Goal: Transaction & Acquisition: Purchase product/service

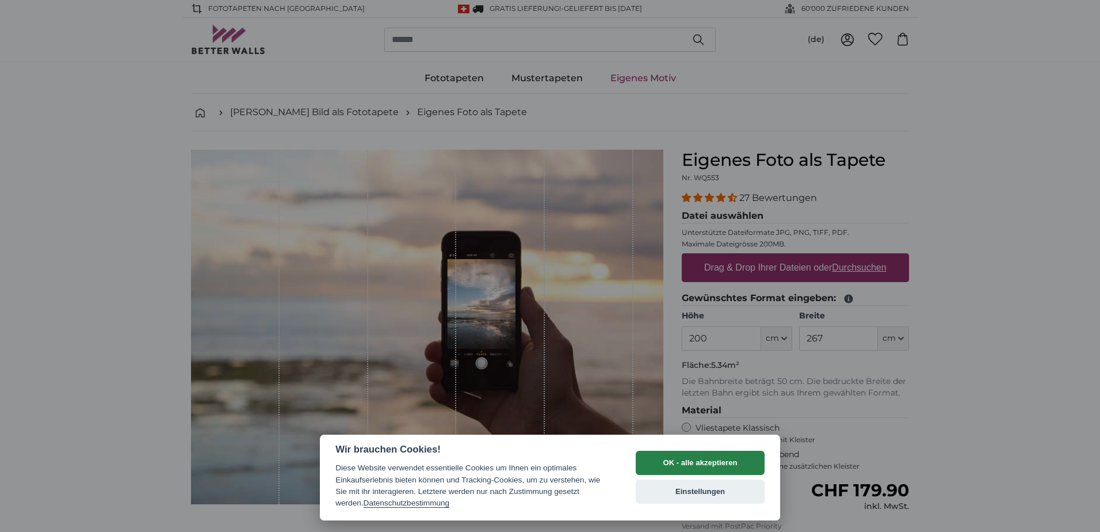
click at [689, 463] on button "OK - alle akzeptieren" at bounding box center [700, 463] width 129 height 24
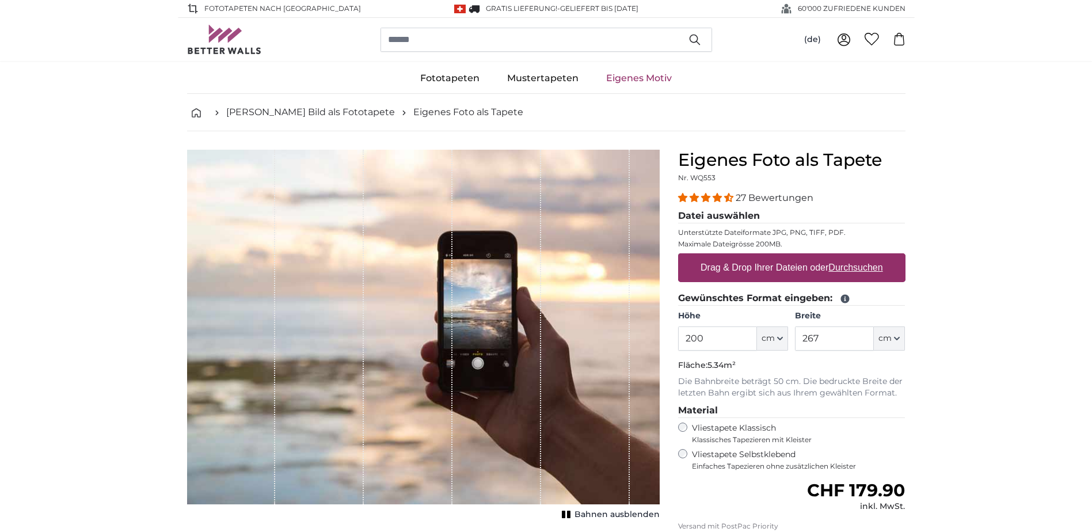
click at [860, 265] on u "Durchsuchen" at bounding box center [855, 267] width 54 height 10
click at [860, 257] on input "Drag & Drop Ihrer Dateien oder Durchsuchen" at bounding box center [791, 254] width 227 height 3
type input "**********"
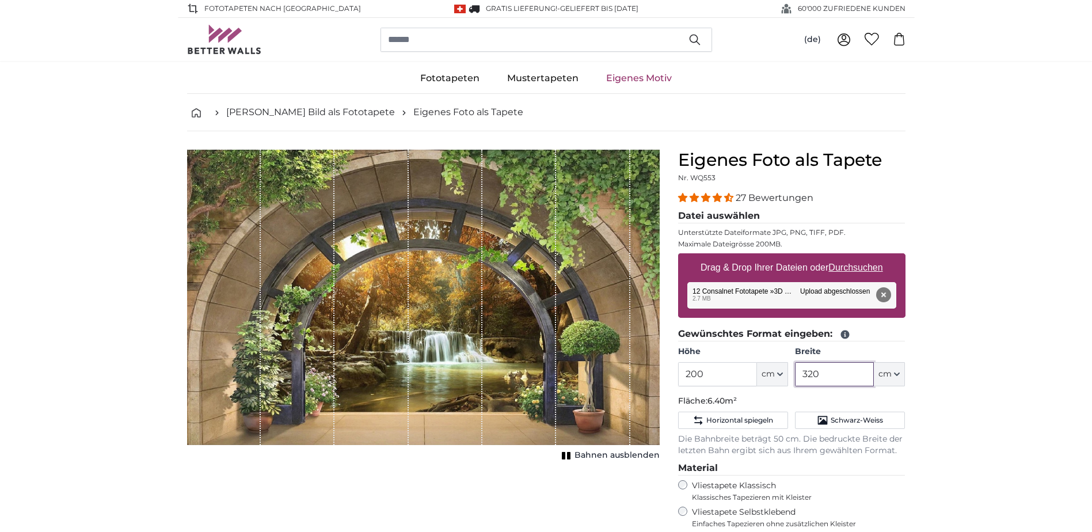
click at [822, 372] on input "320" at bounding box center [834, 374] width 79 height 24
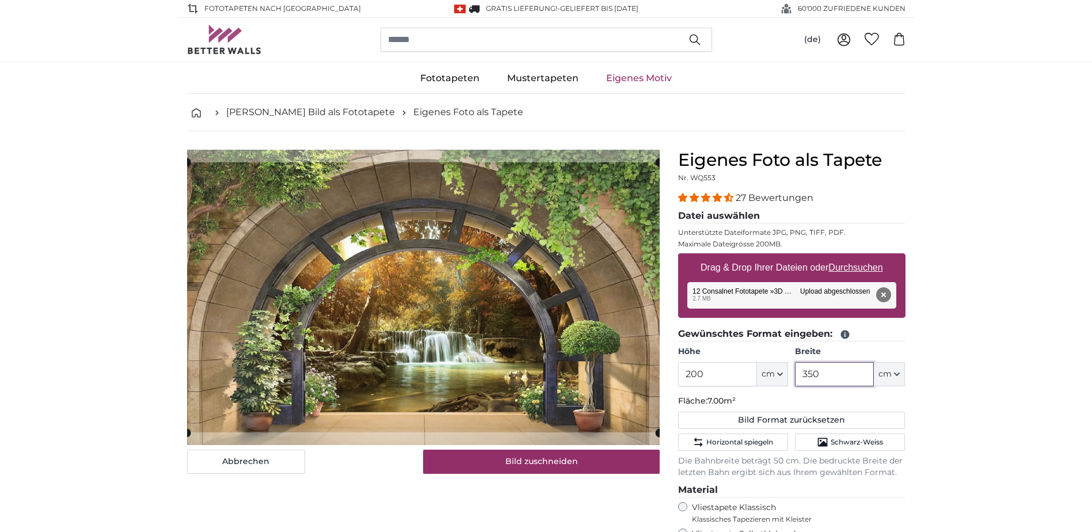
type input "350"
click at [711, 372] on input "200" at bounding box center [717, 374] width 79 height 24
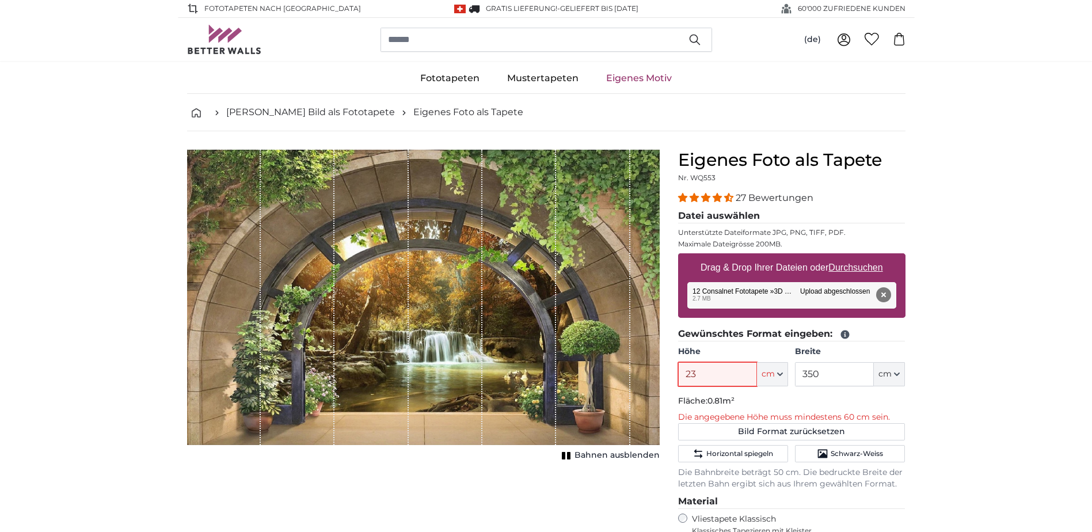
type input "238"
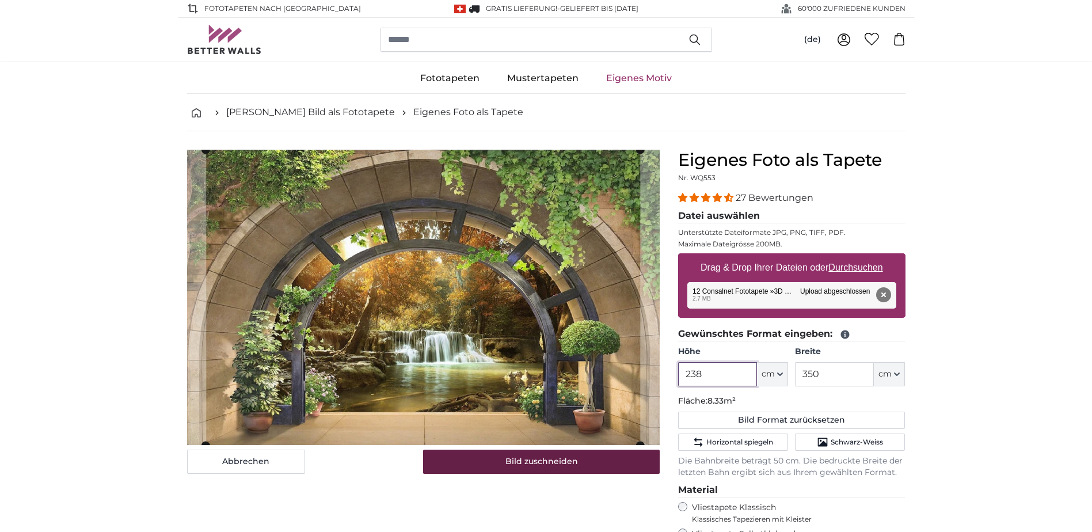
type input "238"
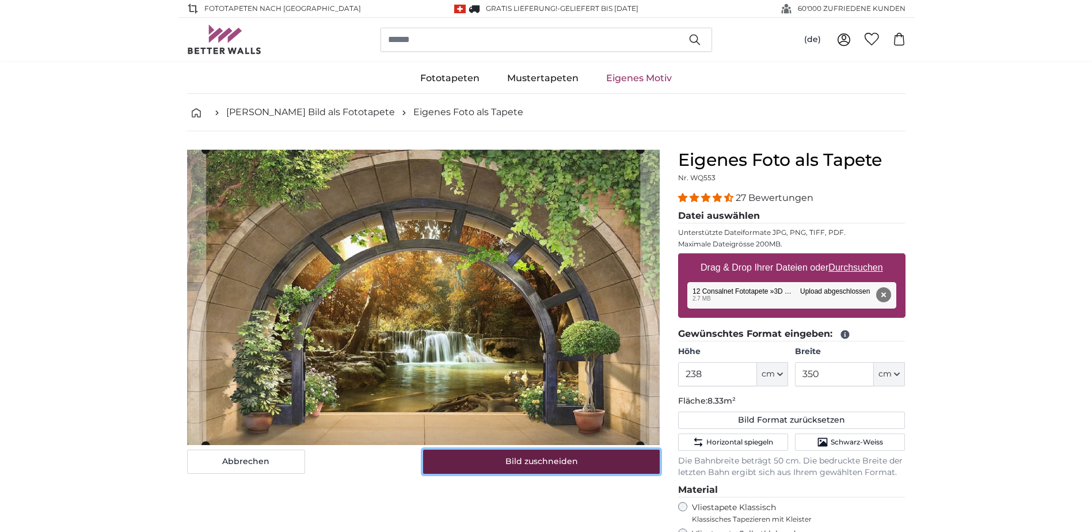
click at [584, 466] on button "Bild zuschneiden" at bounding box center [541, 461] width 237 height 24
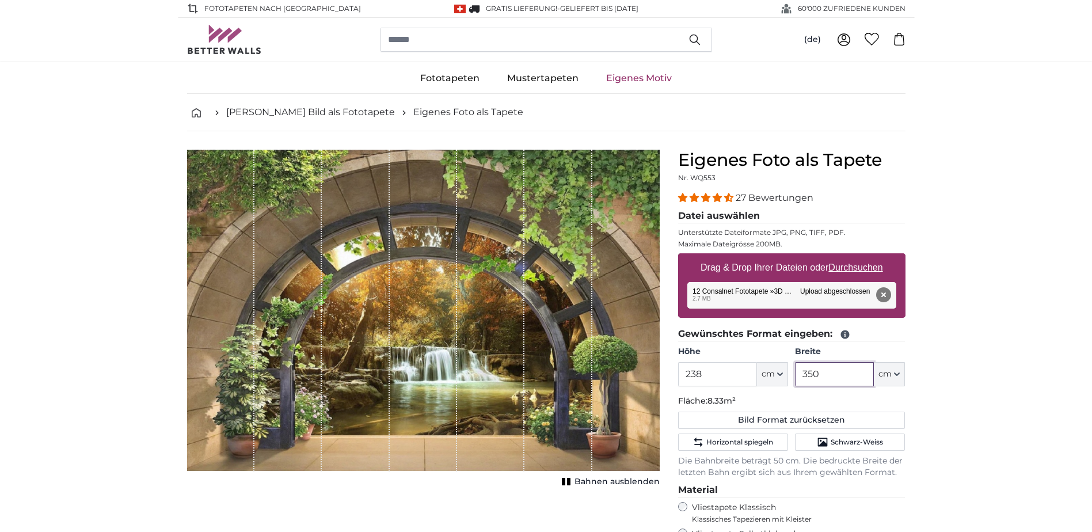
click at [827, 375] on input "350" at bounding box center [834, 374] width 79 height 24
type input "3"
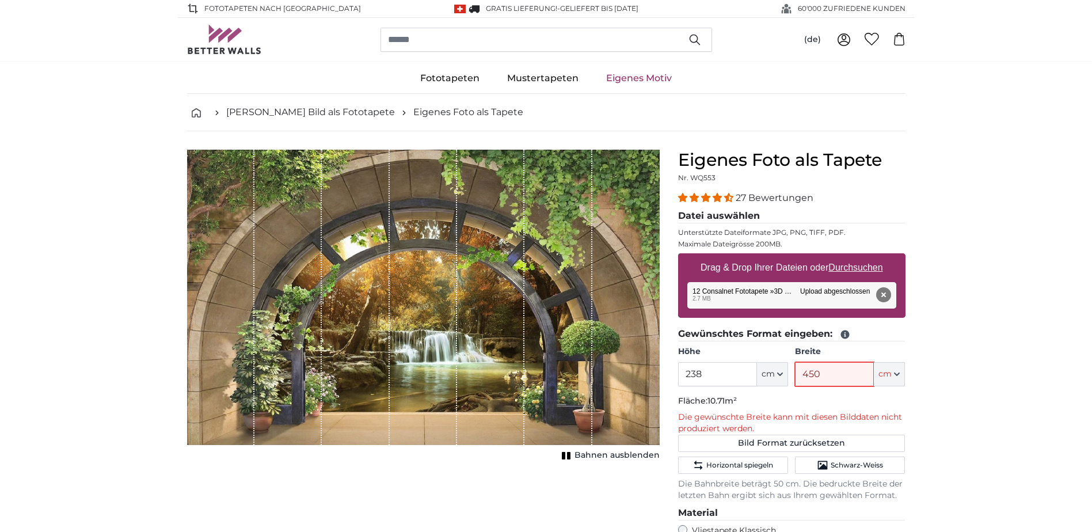
type input "450"
click at [847, 263] on u "Durchsuchen" at bounding box center [855, 267] width 54 height 10
click at [847, 257] on input "Drag & Drop Ihrer Dateien oder Durchsuchen" at bounding box center [791, 254] width 227 height 3
type input "**********"
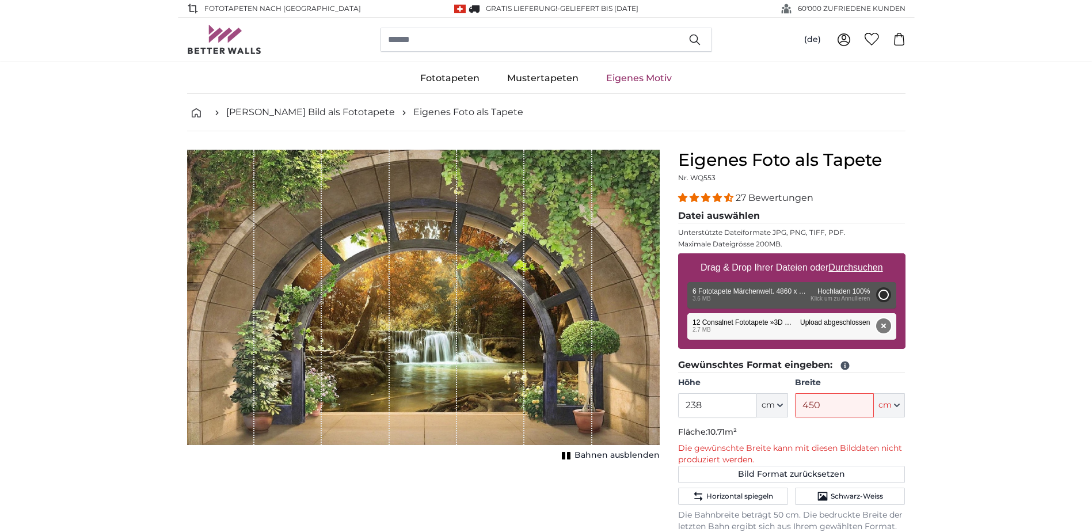
click at [883, 333] on button "Entfernen" at bounding box center [882, 325] width 15 height 15
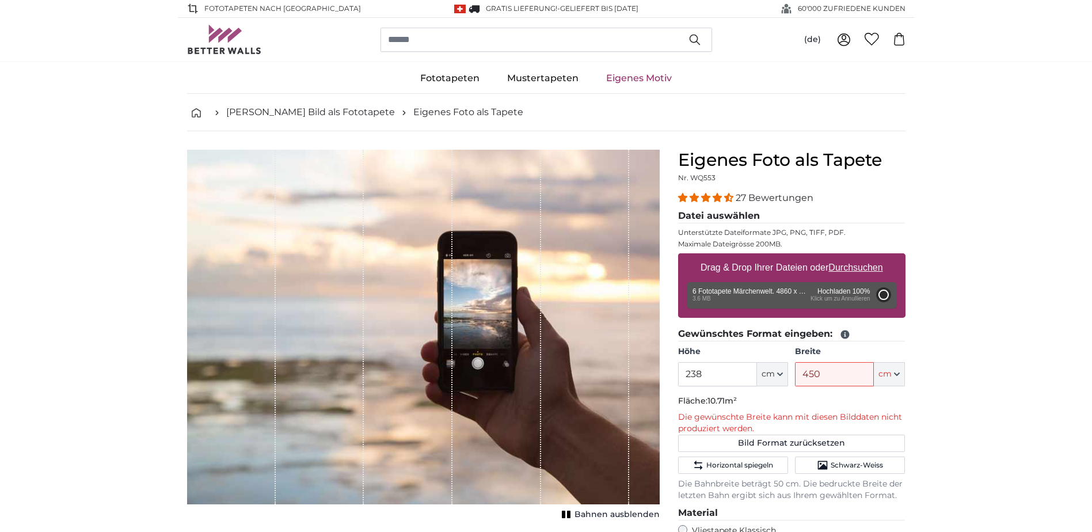
type input "200"
type input "348"
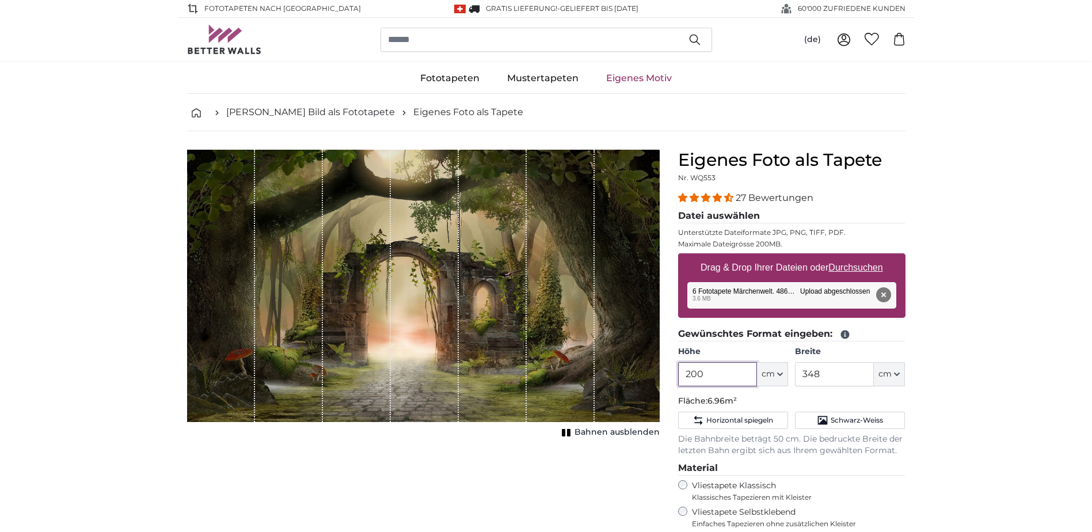
click at [716, 373] on input "200" at bounding box center [717, 374] width 79 height 24
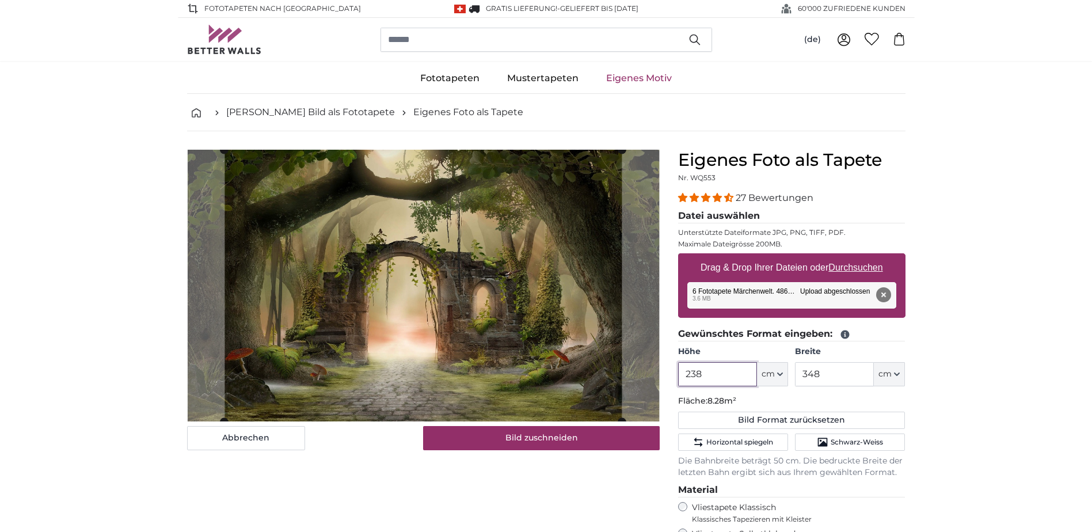
type input "238"
click at [828, 373] on input "348" at bounding box center [834, 374] width 79 height 24
type input "3"
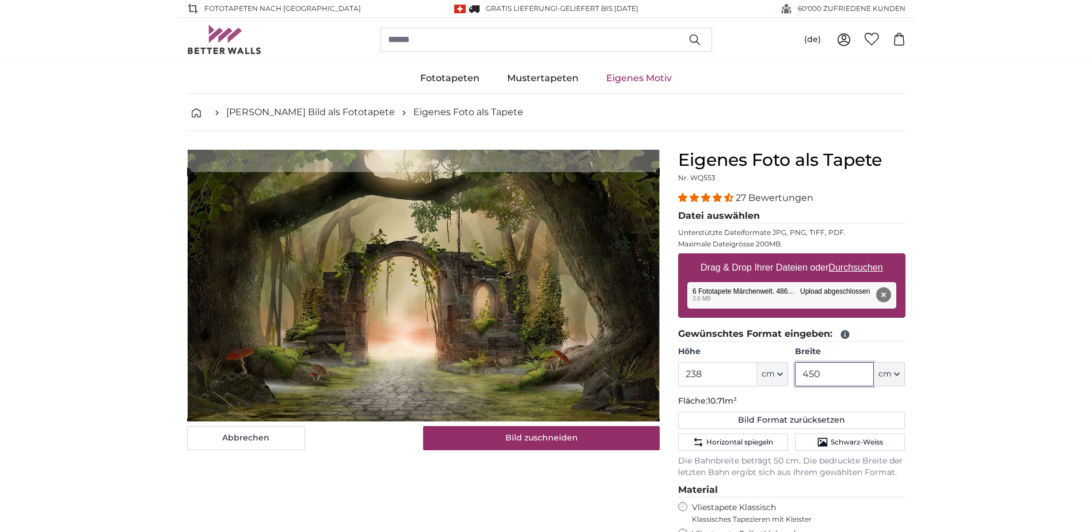
click at [563, 338] on cropper-handle at bounding box center [423, 297] width 472 height 250
type input "450"
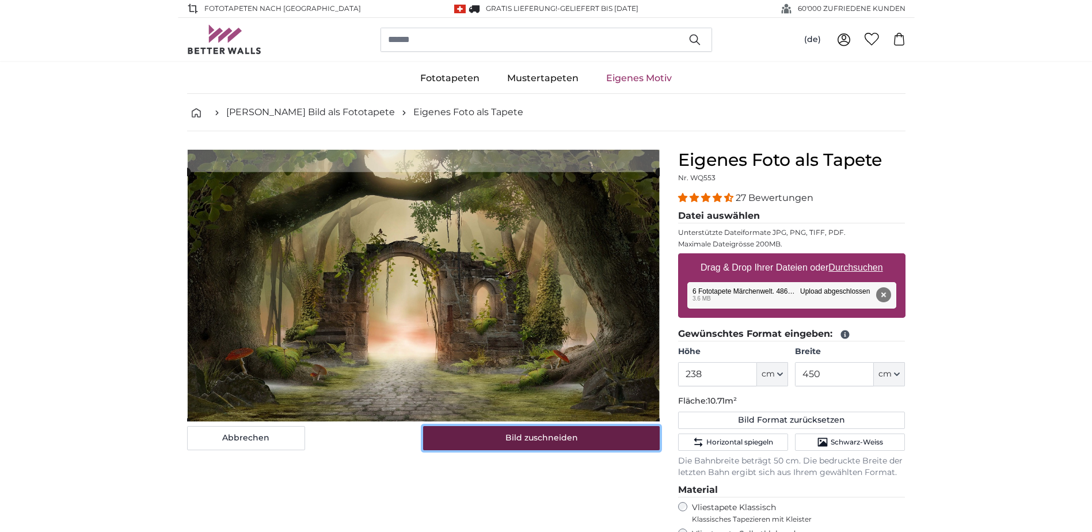
click at [557, 439] on button "Bild zuschneiden" at bounding box center [541, 438] width 237 height 24
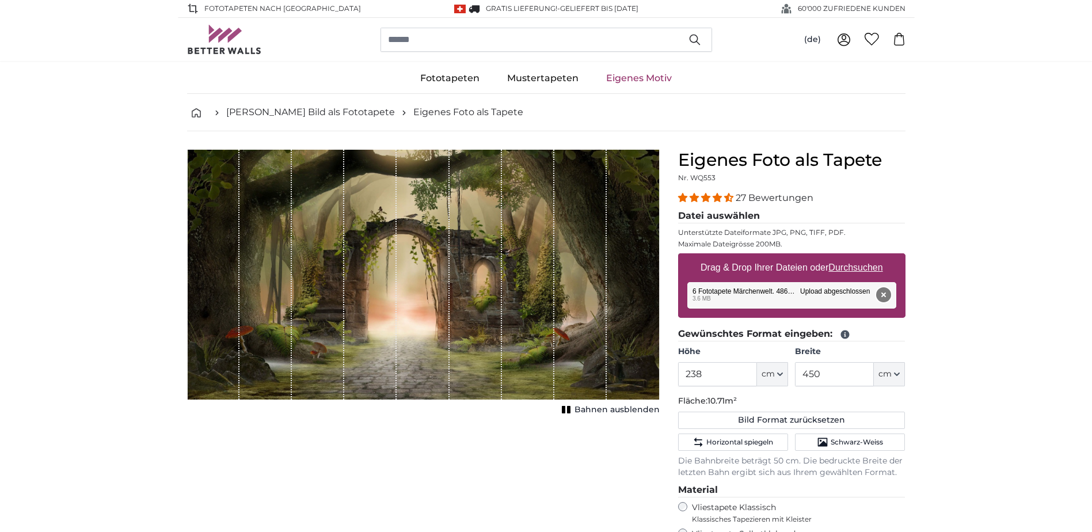
click at [885, 292] on button "Entfernen" at bounding box center [882, 294] width 15 height 15
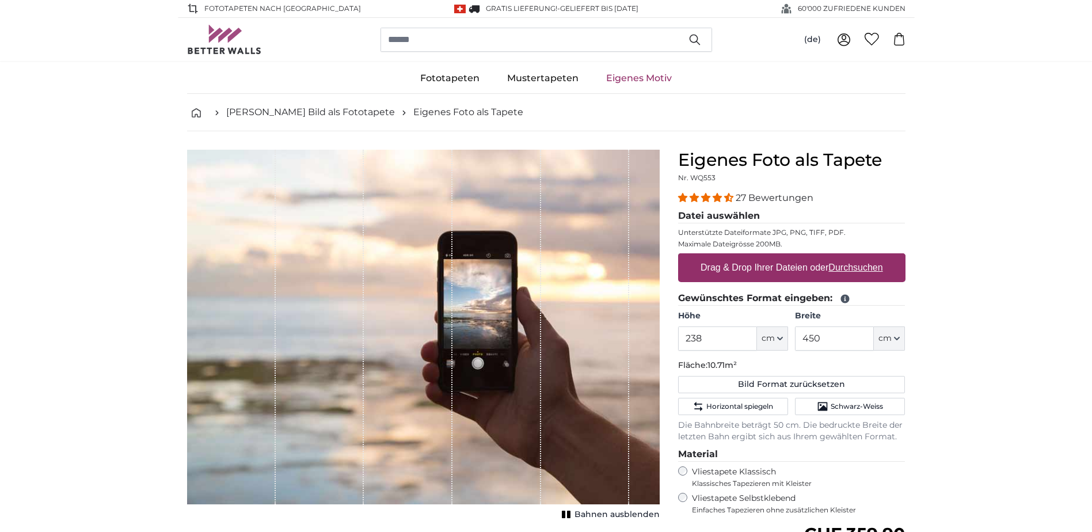
click at [866, 271] on u "Durchsuchen" at bounding box center [855, 267] width 54 height 10
click at [866, 257] on input "Drag & Drop Ihrer Dateien oder Durchsuchen" at bounding box center [791, 254] width 227 height 3
type input "**********"
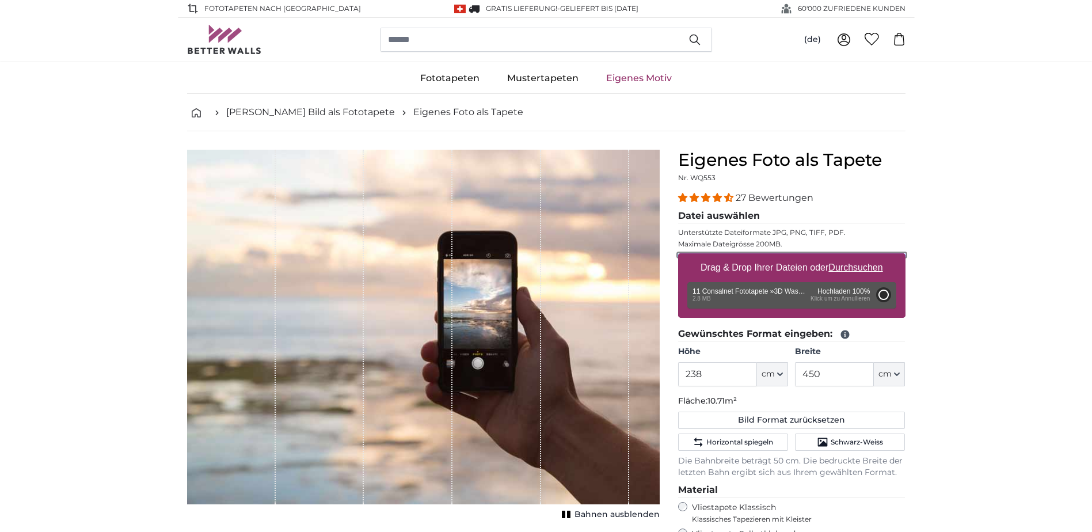
type input "200"
type input "348"
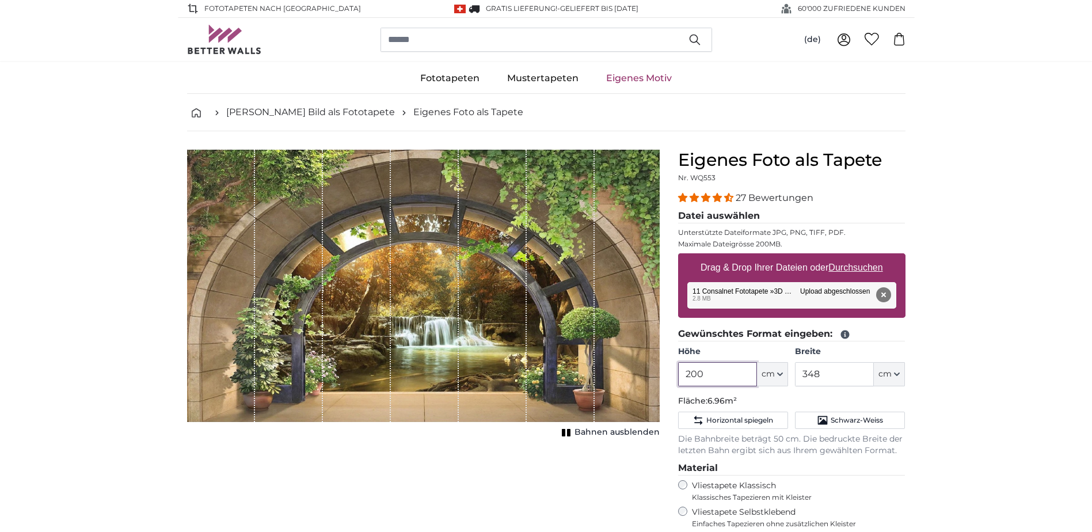
click at [723, 378] on input "200" at bounding box center [717, 374] width 79 height 24
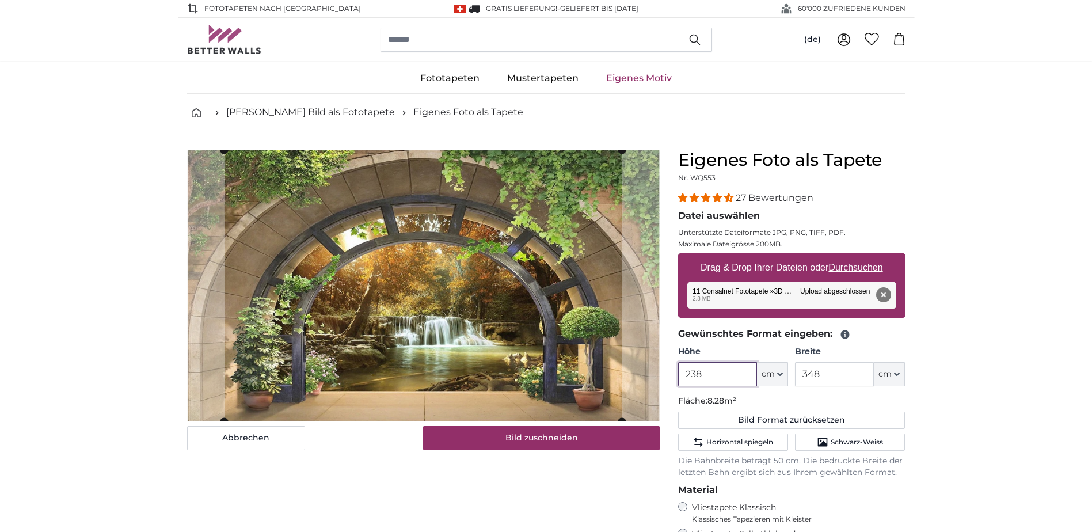
type input "238"
click at [851, 375] on input "348" at bounding box center [834, 374] width 79 height 24
type input "3"
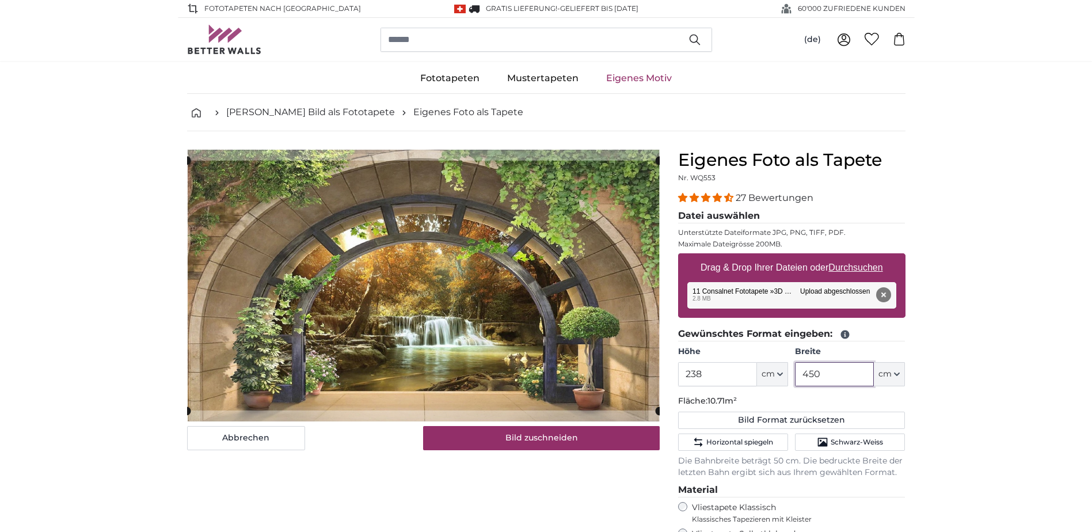
type input "450"
click at [713, 367] on input "238" at bounding box center [717, 374] width 79 height 24
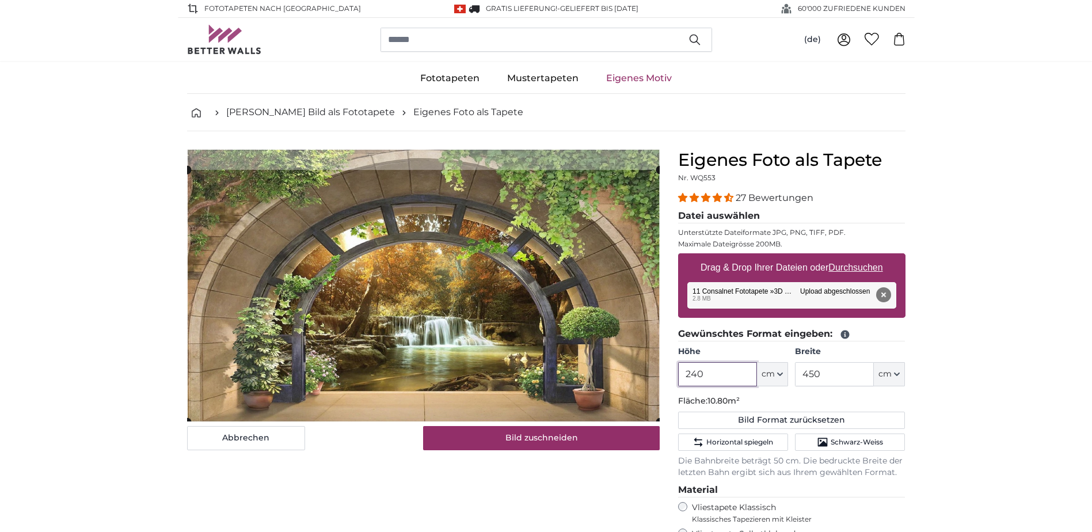
click at [535, 371] on cropper-handle at bounding box center [423, 296] width 472 height 252
type input "240"
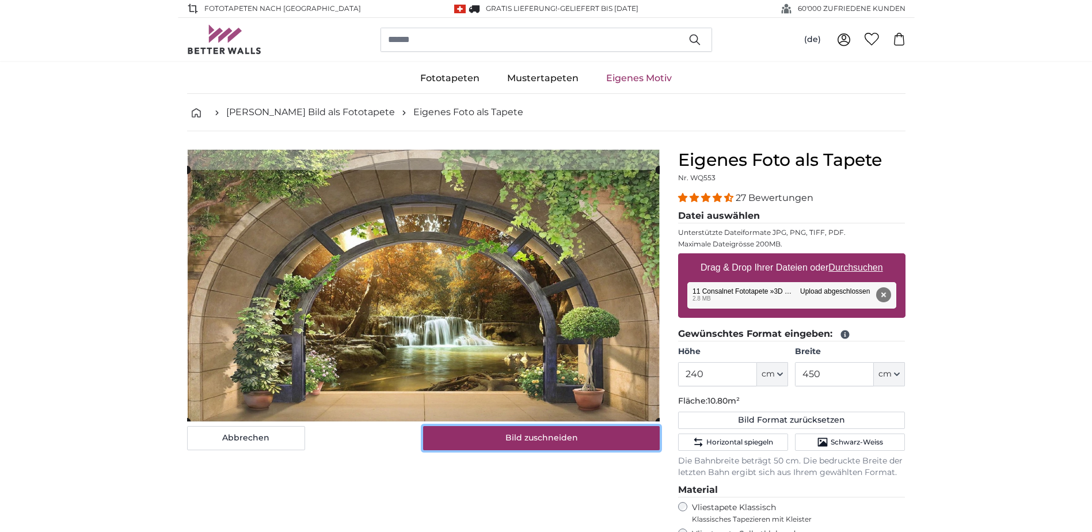
click at [541, 441] on button "Bild zuschneiden" at bounding box center [541, 438] width 237 height 24
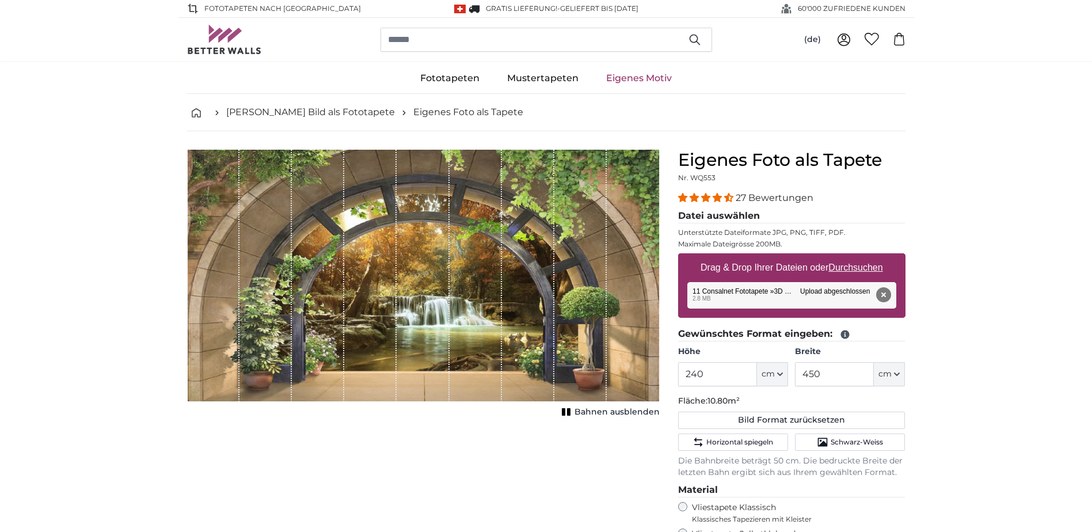
click at [853, 262] on u "Durchsuchen" at bounding box center [855, 267] width 54 height 10
click at [853, 257] on input "Drag & Drop Ihrer Dateien oder Durchsuchen" at bounding box center [791, 254] width 227 height 3
type input "**********"
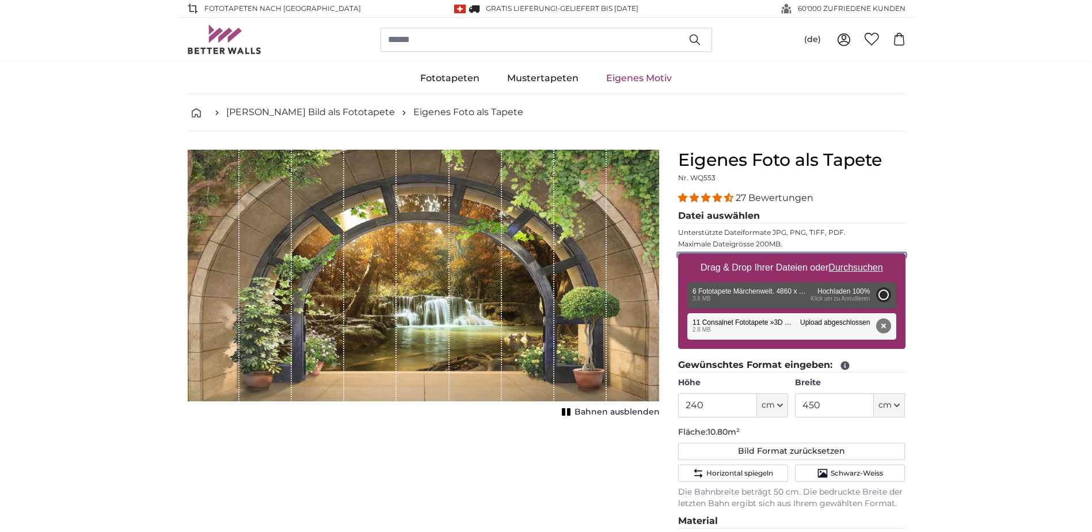
type input "200"
type input "348"
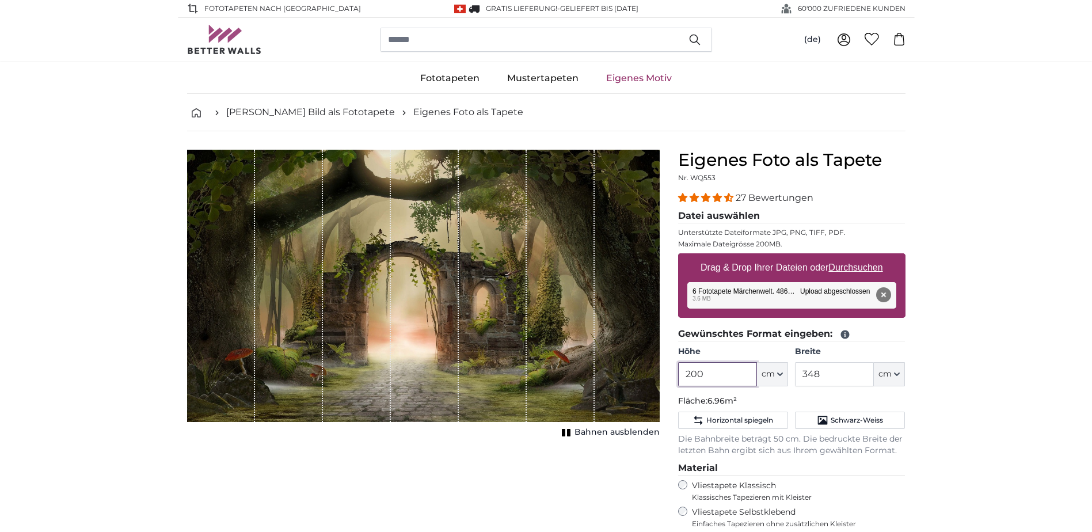
click at [719, 378] on input "200" at bounding box center [717, 374] width 79 height 24
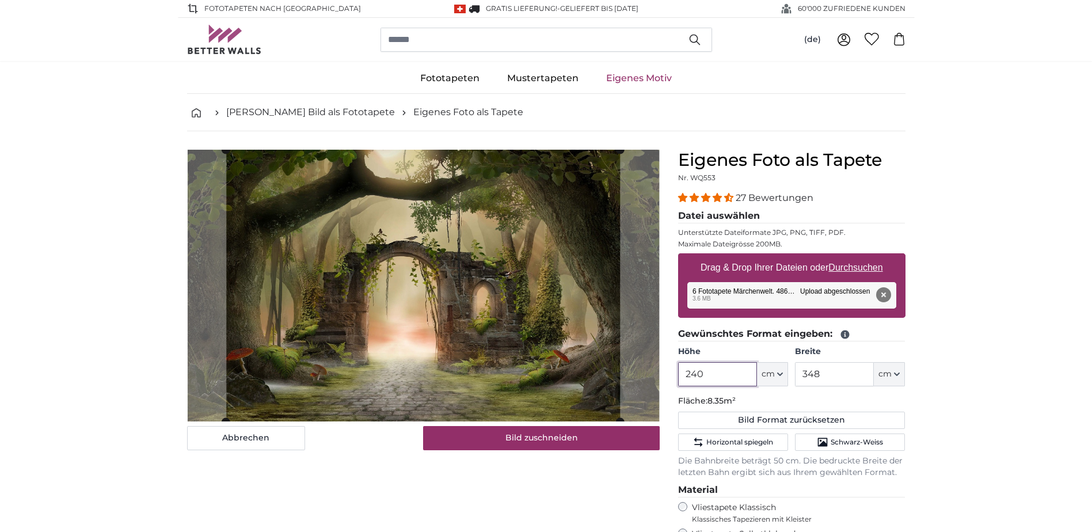
type input "240"
click at [831, 375] on input "348" at bounding box center [834, 374] width 79 height 24
type input "3"
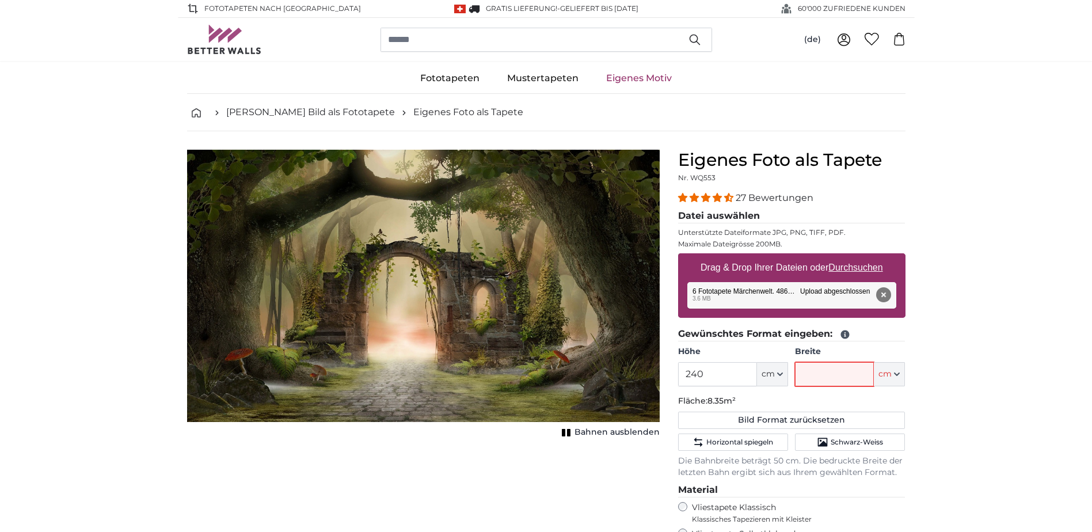
type input "5"
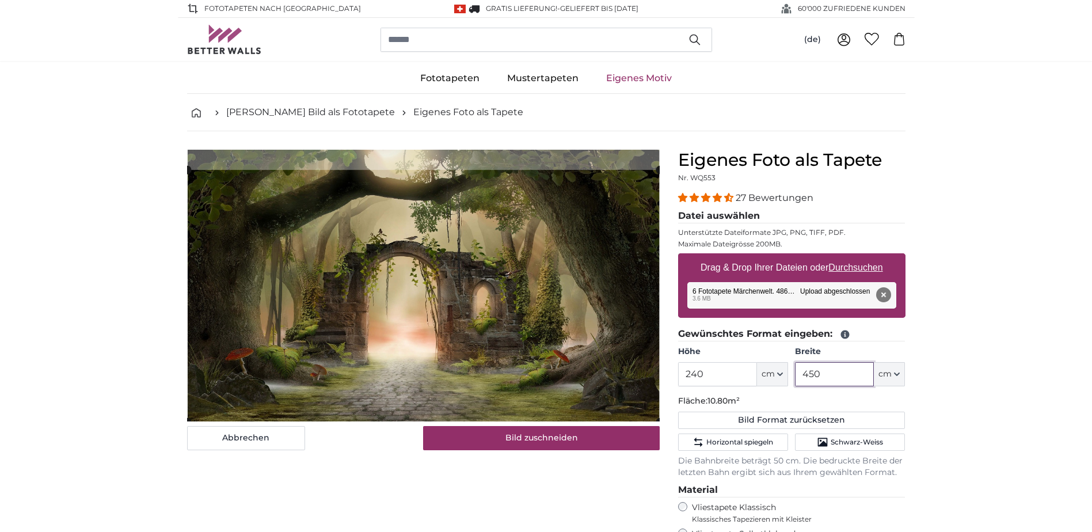
click at [553, 365] on cropper-handle at bounding box center [423, 296] width 472 height 252
type input "450"
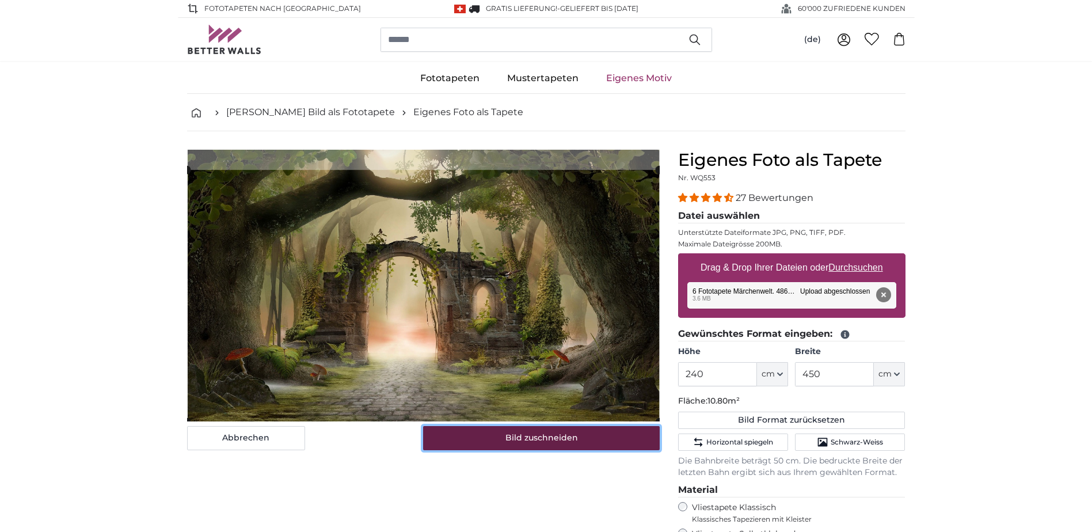
click at [542, 436] on button "Bild zuschneiden" at bounding box center [541, 438] width 237 height 24
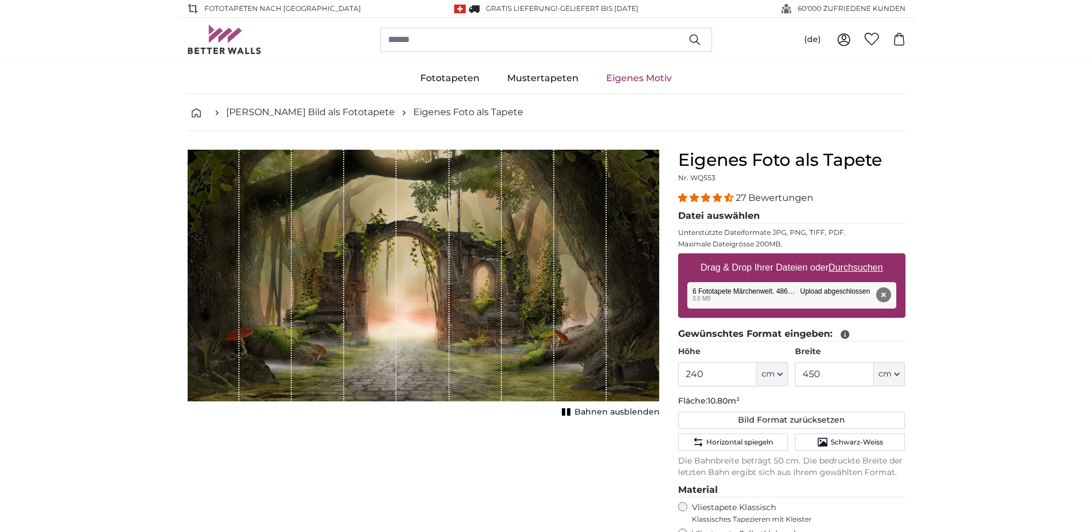
click at [874, 266] on u "Durchsuchen" at bounding box center [855, 267] width 54 height 10
click at [874, 257] on input "Drag & Drop Ihrer Dateien oder Durchsuchen" at bounding box center [791, 254] width 227 height 3
type input "**********"
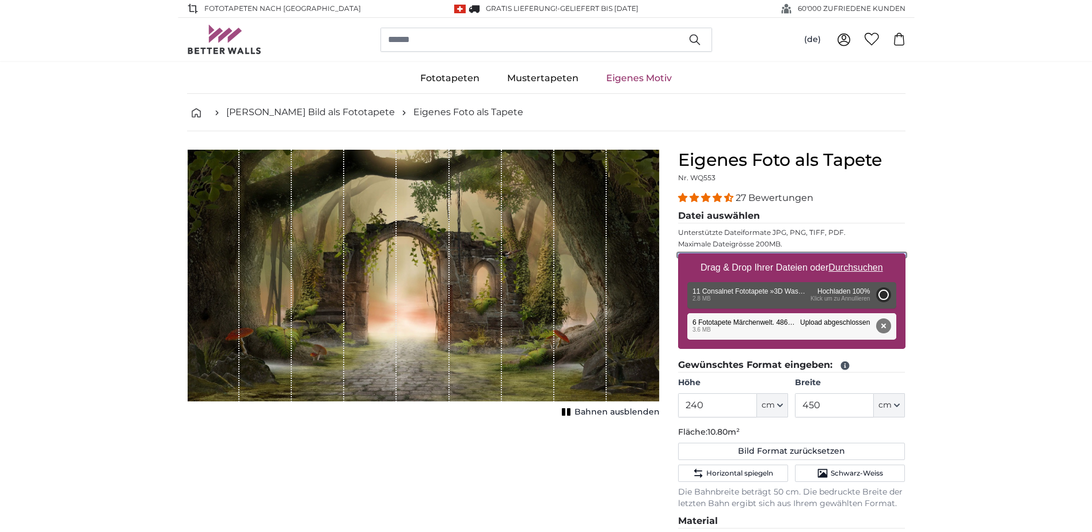
type input "200"
type input "348"
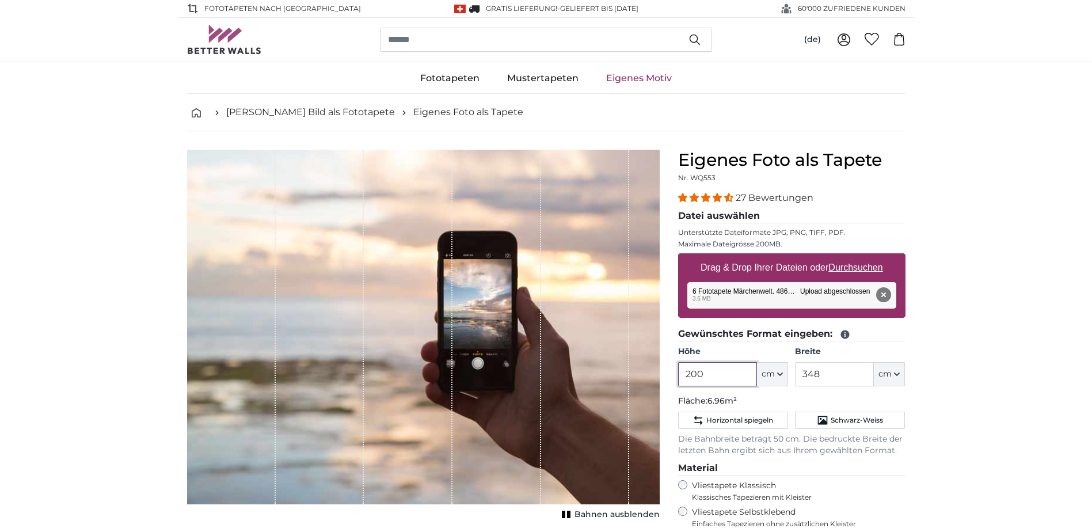
click at [725, 378] on input "200" at bounding box center [717, 374] width 79 height 24
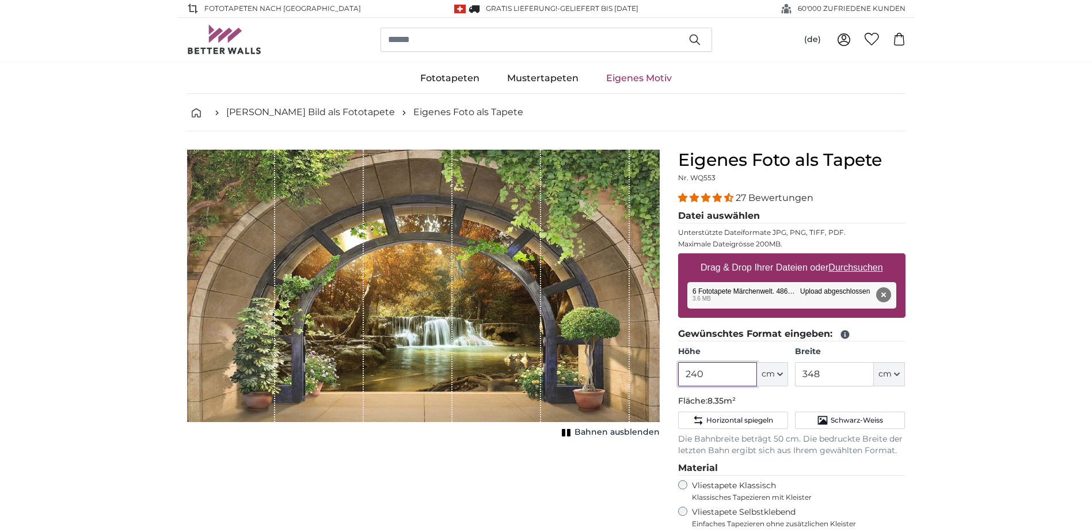
type input "240"
click at [829, 367] on input "348" at bounding box center [834, 374] width 79 height 24
type input "3"
click at [596, 425] on button "Bahnen ausblenden" at bounding box center [608, 432] width 101 height 16
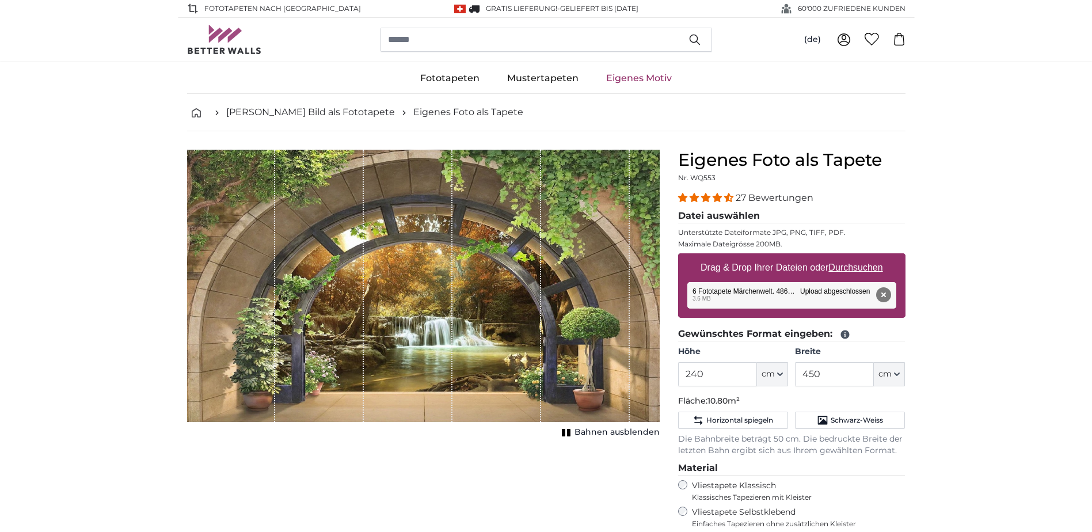
click at [596, 432] on span "Bahnen ausblenden" at bounding box center [616, 432] width 85 height 12
click at [575, 407] on div "1 of 1" at bounding box center [585, 286] width 89 height 272
click at [830, 382] on input "450" at bounding box center [834, 374] width 79 height 24
type input "4"
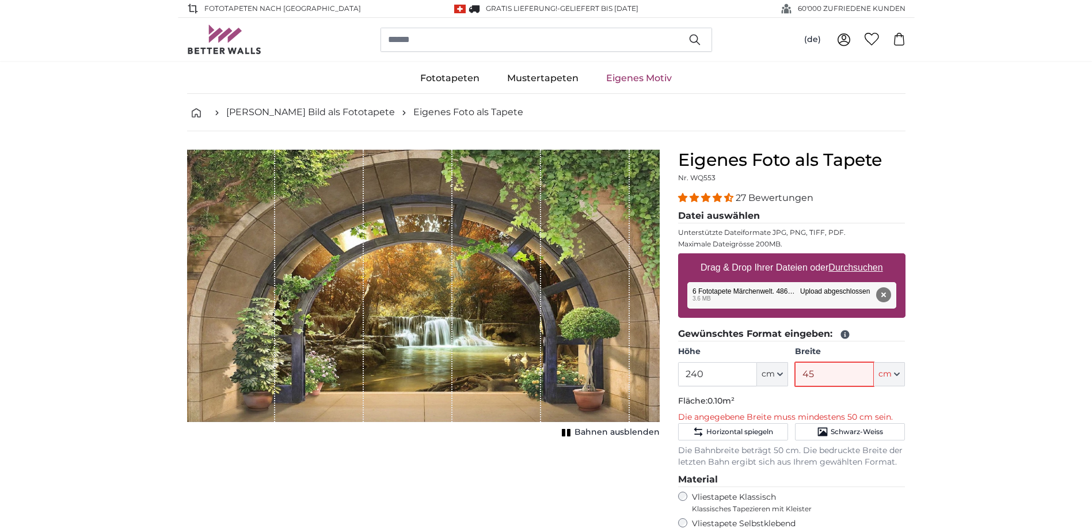
type input "450"
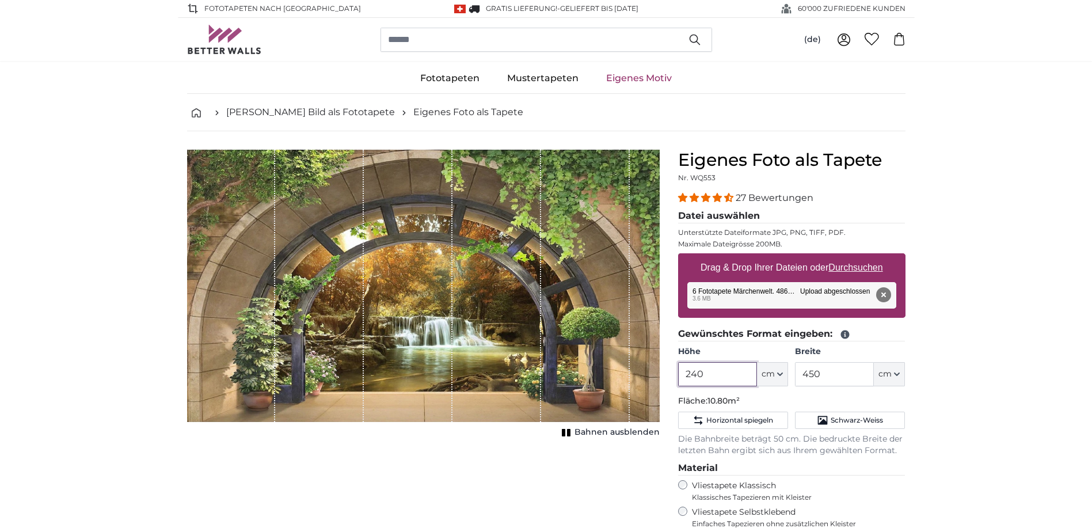
click at [727, 377] on input "240" at bounding box center [717, 374] width 79 height 24
click at [727, 417] on button "Horizontal spiegeln" at bounding box center [733, 419] width 110 height 17
click at [719, 376] on input "240" at bounding box center [717, 374] width 79 height 24
click at [730, 418] on span "Horizontal spiegeln" at bounding box center [739, 419] width 67 height 9
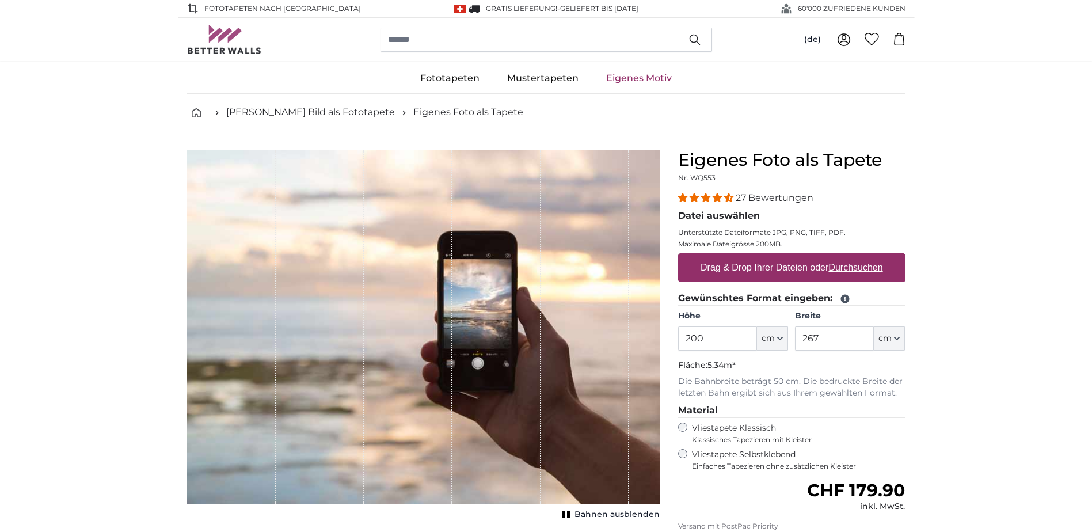
click at [849, 269] on u "Durchsuchen" at bounding box center [855, 267] width 54 height 10
click at [849, 257] on input "Drag & Drop Ihrer Dateien oder Durchsuchen" at bounding box center [791, 254] width 227 height 3
type input "**********"
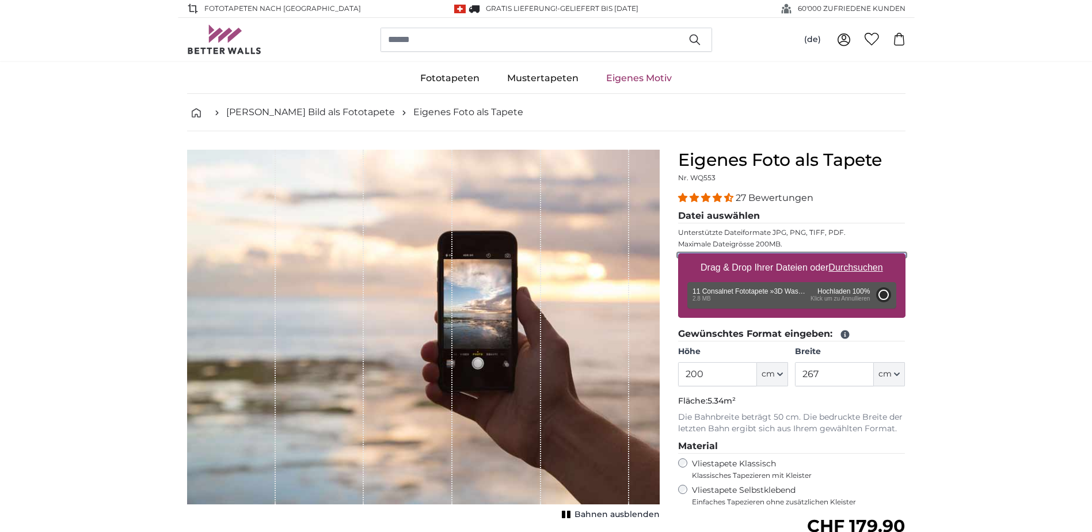
type input "348"
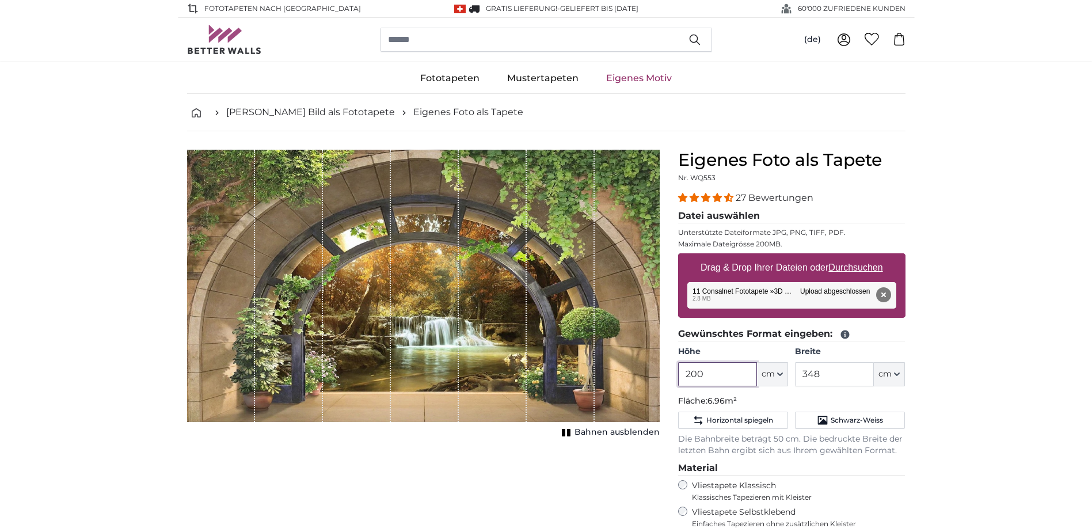
click at [746, 375] on input "200" at bounding box center [717, 374] width 79 height 24
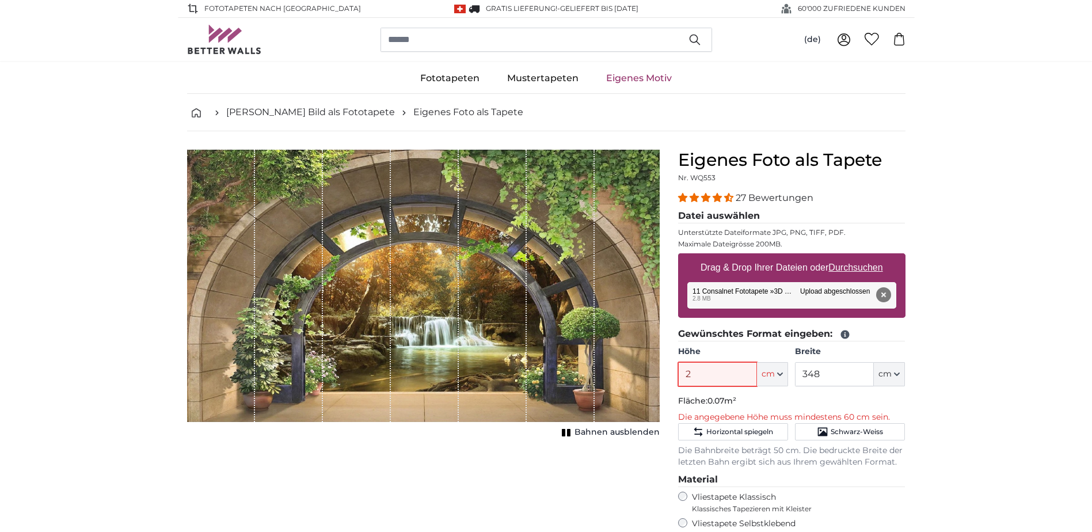
type input "240"
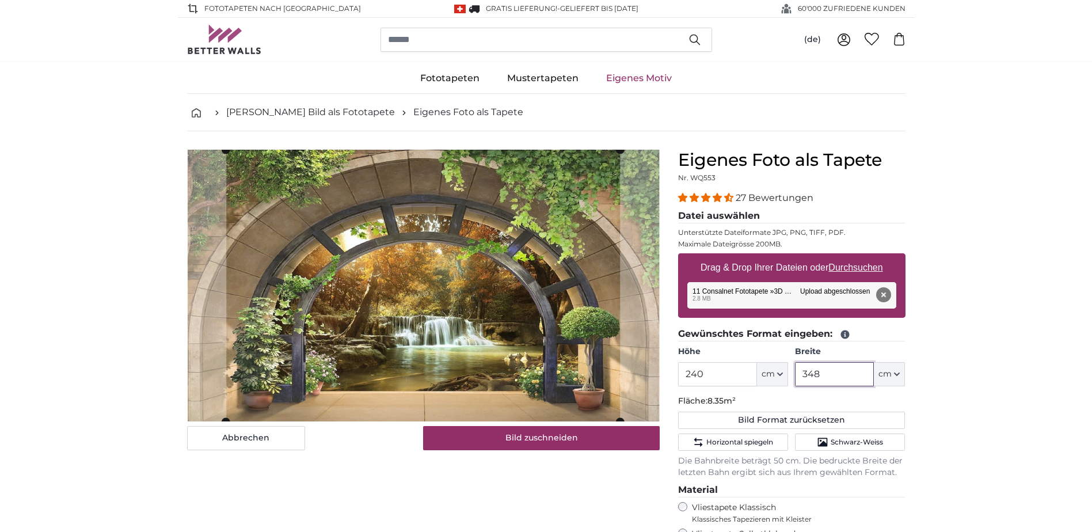
click at [845, 374] on input "348" at bounding box center [834, 374] width 79 height 24
type input "3"
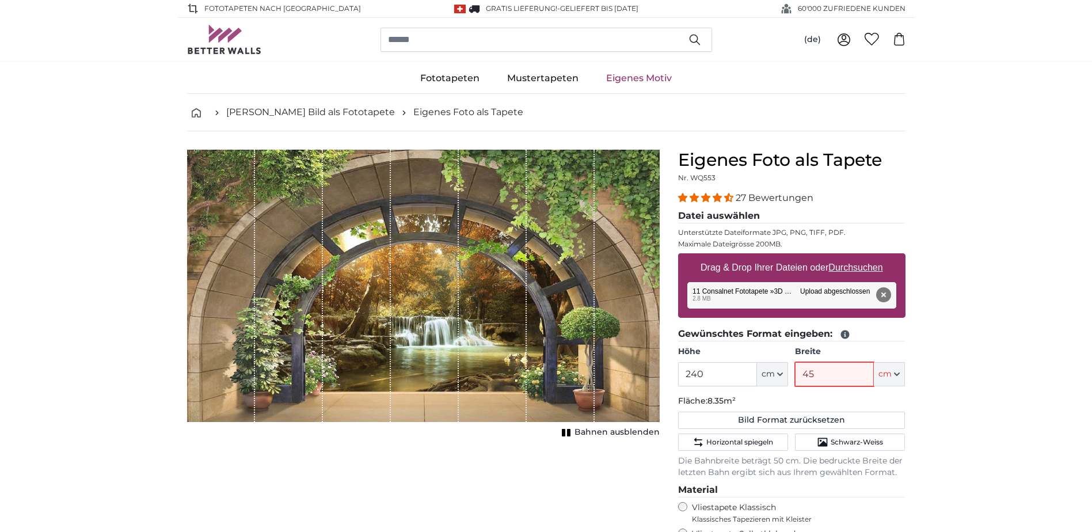
type input "450"
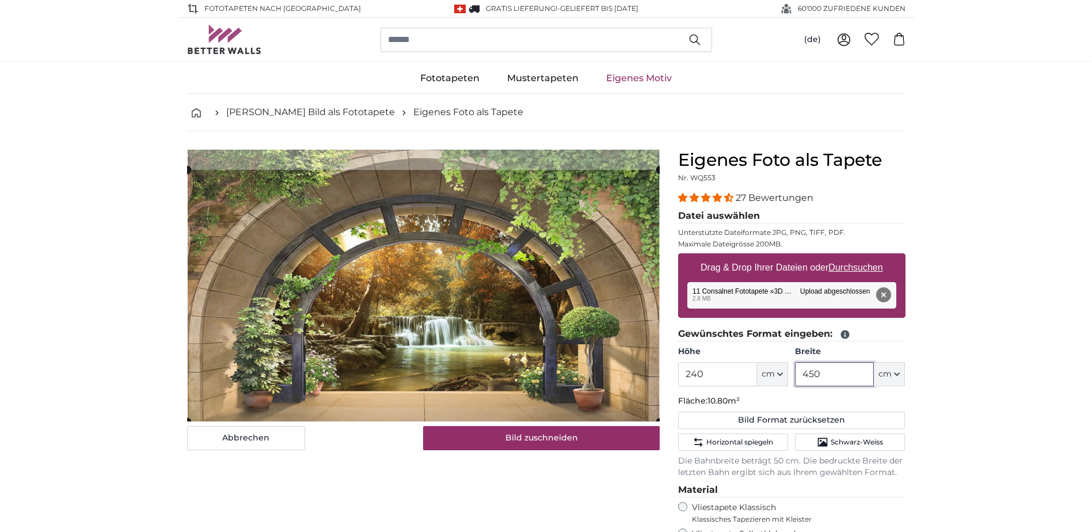
click at [555, 369] on cropper-handle at bounding box center [423, 296] width 472 height 252
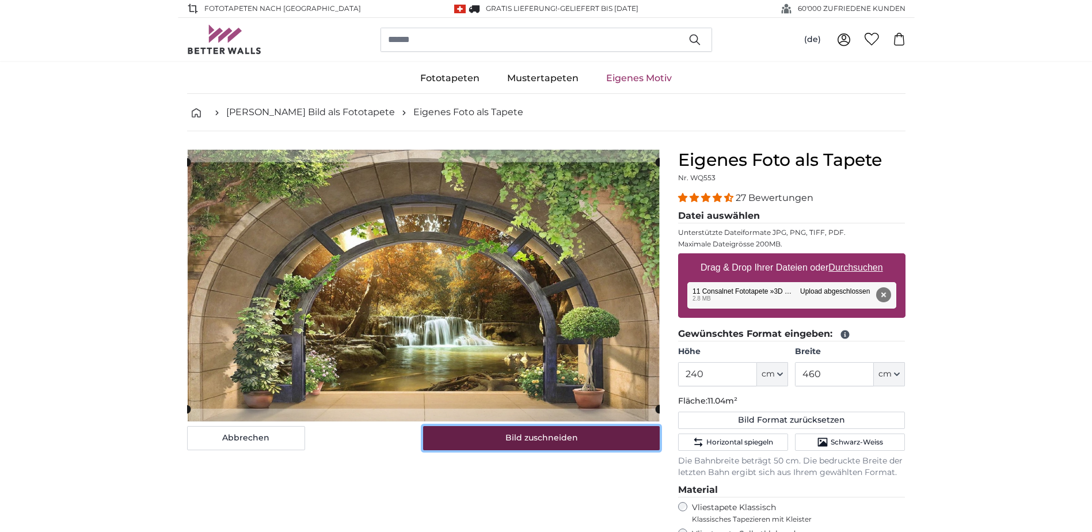
click at [580, 434] on button "Bild zuschneiden" at bounding box center [541, 438] width 237 height 24
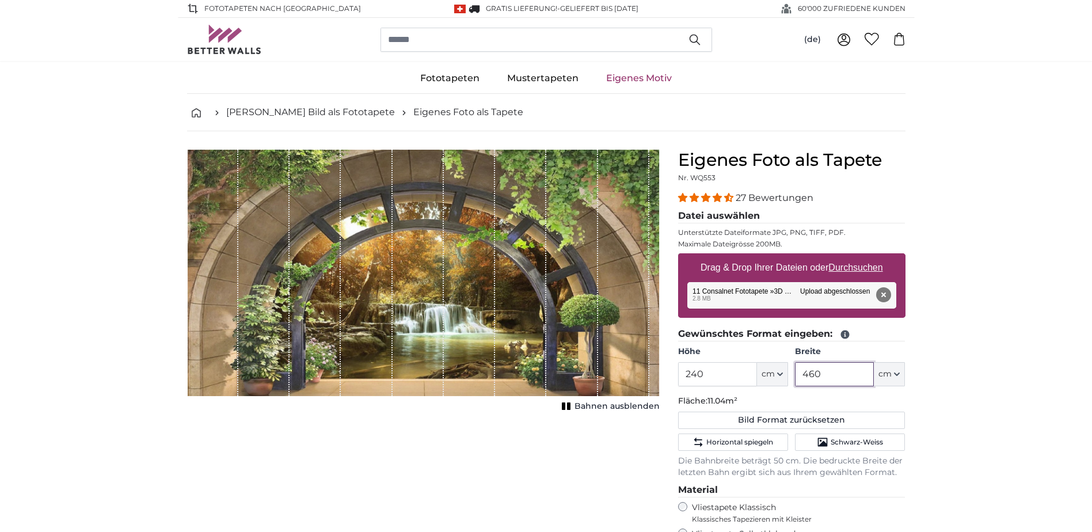
click at [830, 379] on input "460" at bounding box center [834, 374] width 79 height 24
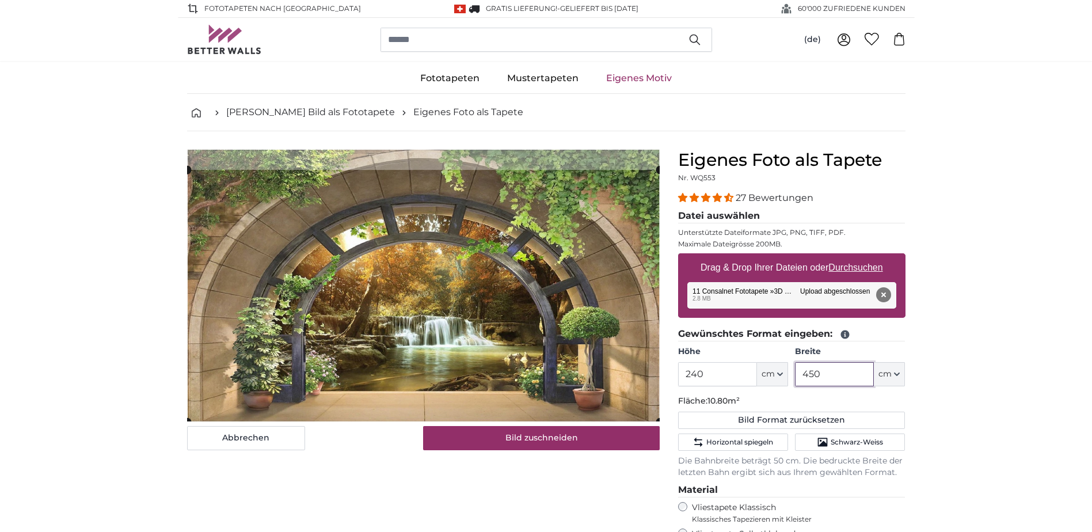
click at [467, 394] on cropper-handle at bounding box center [423, 296] width 472 height 252
type input "450"
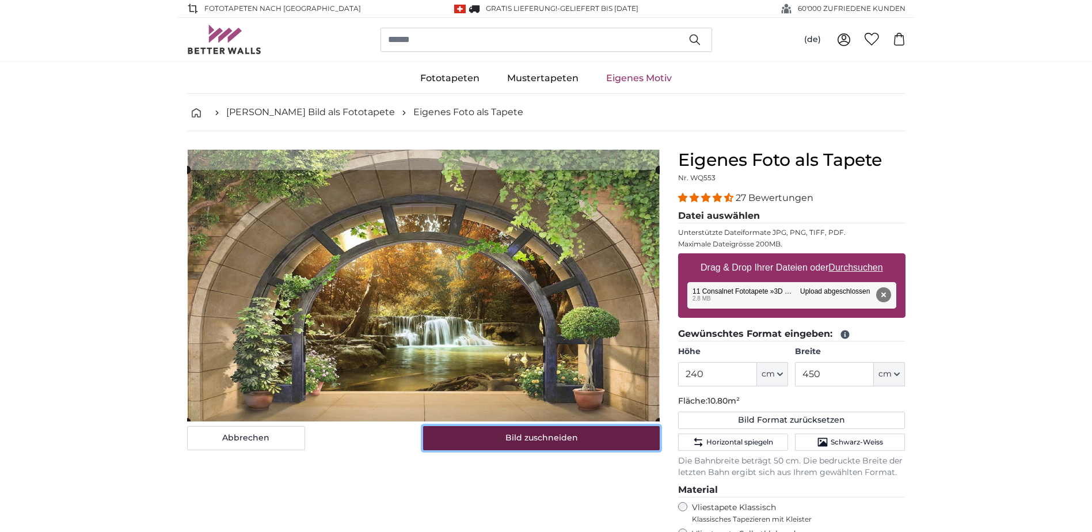
click at [599, 445] on button "Bild zuschneiden" at bounding box center [541, 438] width 237 height 24
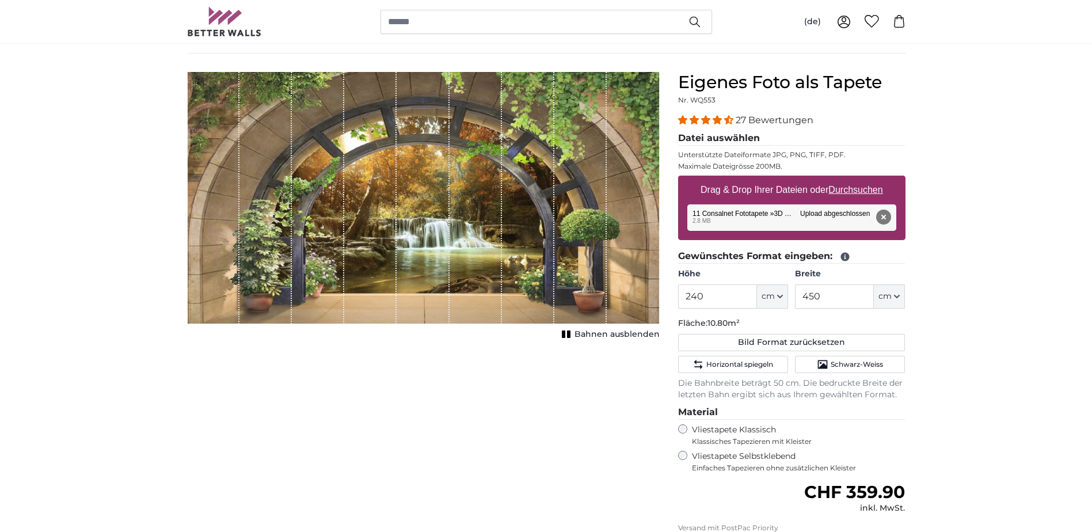
scroll to position [115, 0]
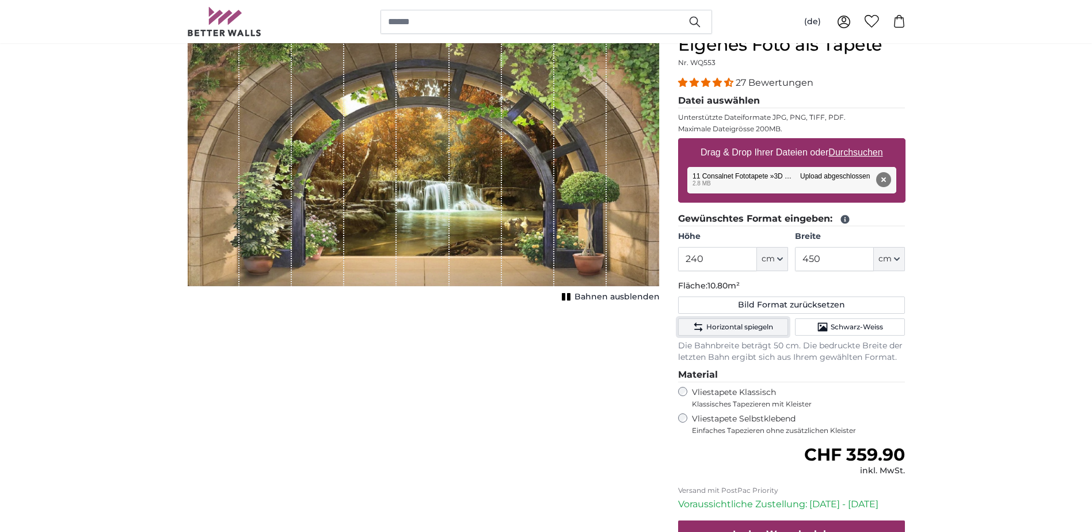
click at [759, 330] on span "Horizontal spiegeln" at bounding box center [739, 326] width 67 height 9
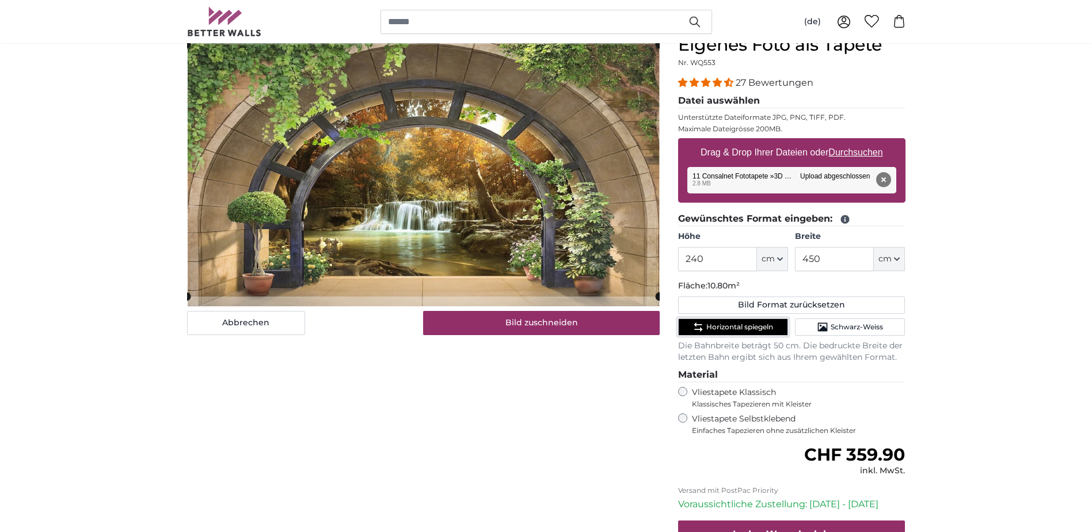
click at [759, 330] on span "Horizontal spiegeln" at bounding box center [739, 326] width 67 height 9
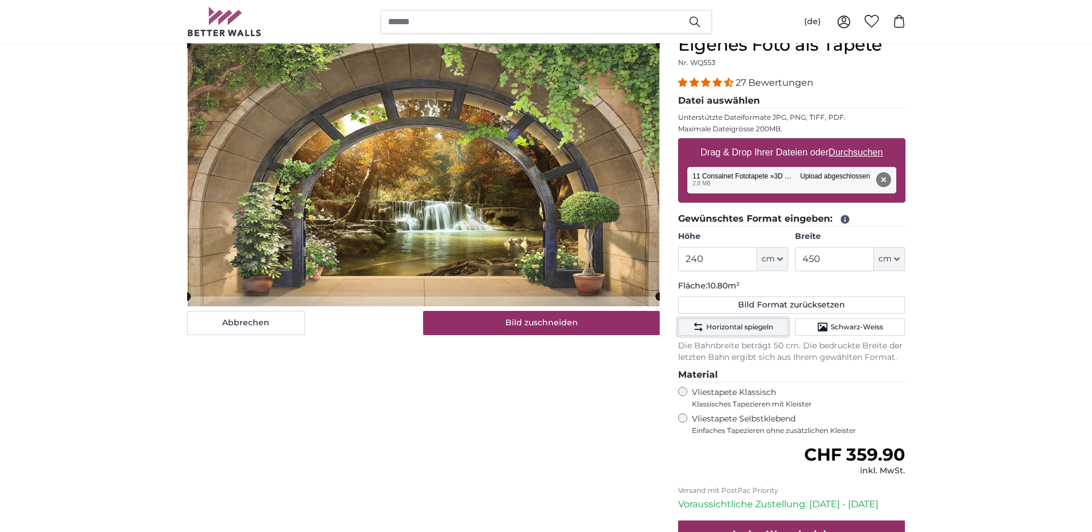
click at [759, 330] on span "Horizontal spiegeln" at bounding box center [739, 326] width 67 height 9
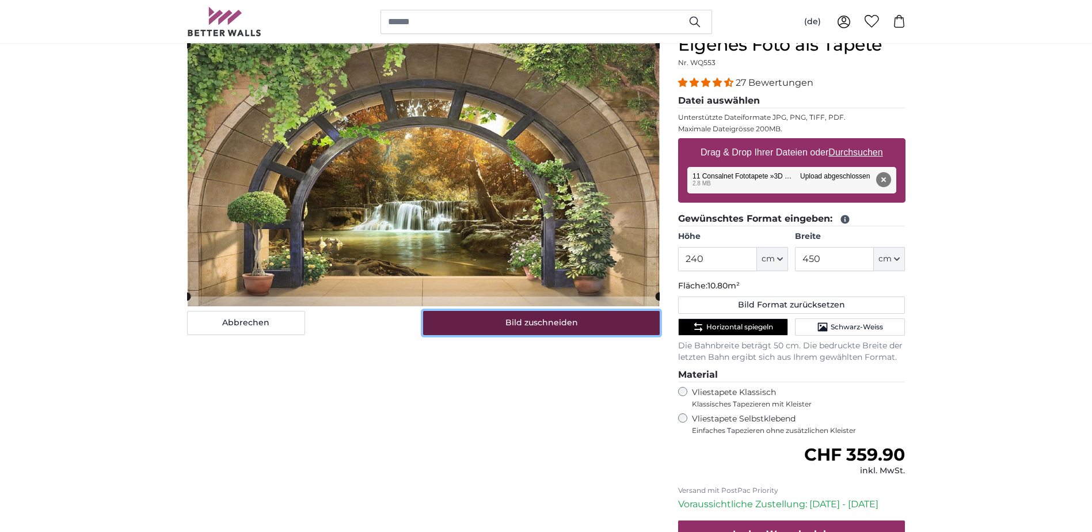
click at [626, 324] on button "Bild zuschneiden" at bounding box center [541, 323] width 237 height 24
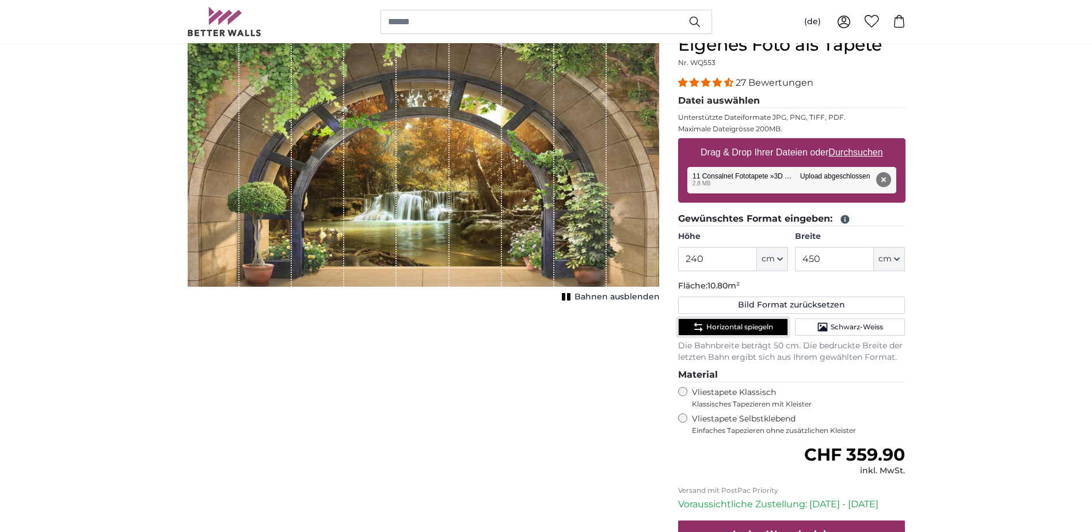
click at [717, 325] on span "Horizontal spiegeln" at bounding box center [739, 326] width 67 height 9
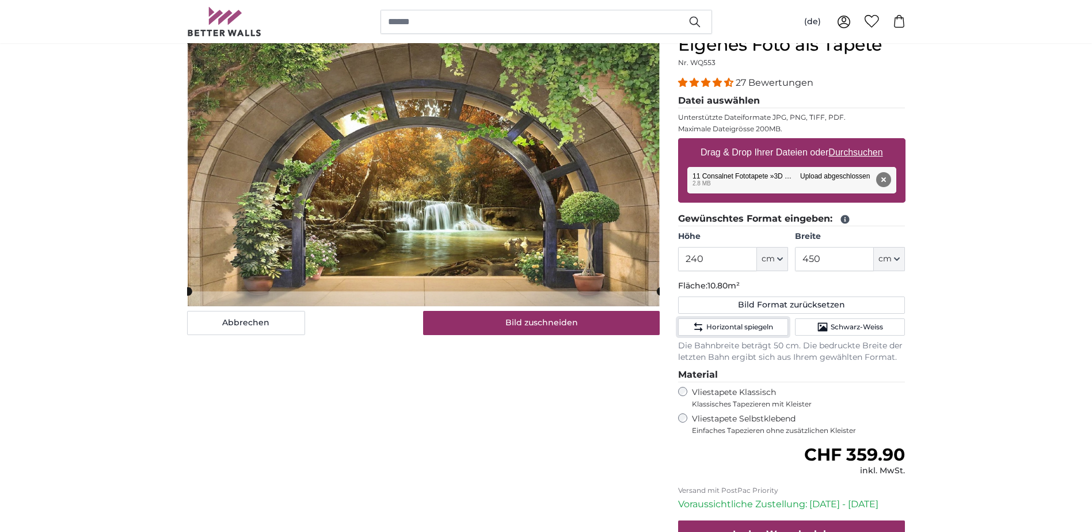
click at [509, 245] on cropper-handle at bounding box center [424, 165] width 472 height 252
click at [727, 325] on span "Horizontal spiegeln" at bounding box center [739, 326] width 67 height 9
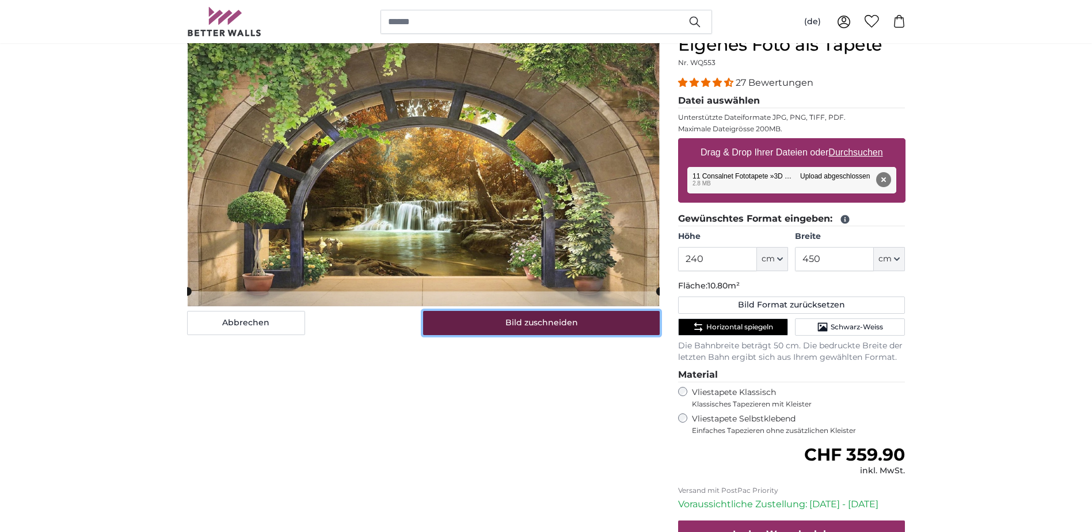
click at [575, 326] on button "Bild zuschneiden" at bounding box center [541, 323] width 237 height 24
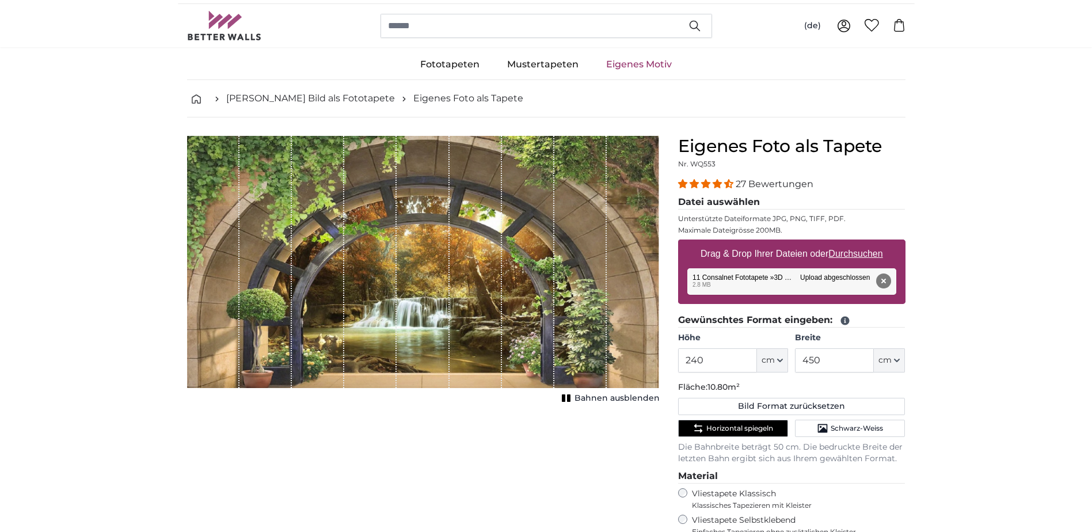
scroll to position [0, 0]
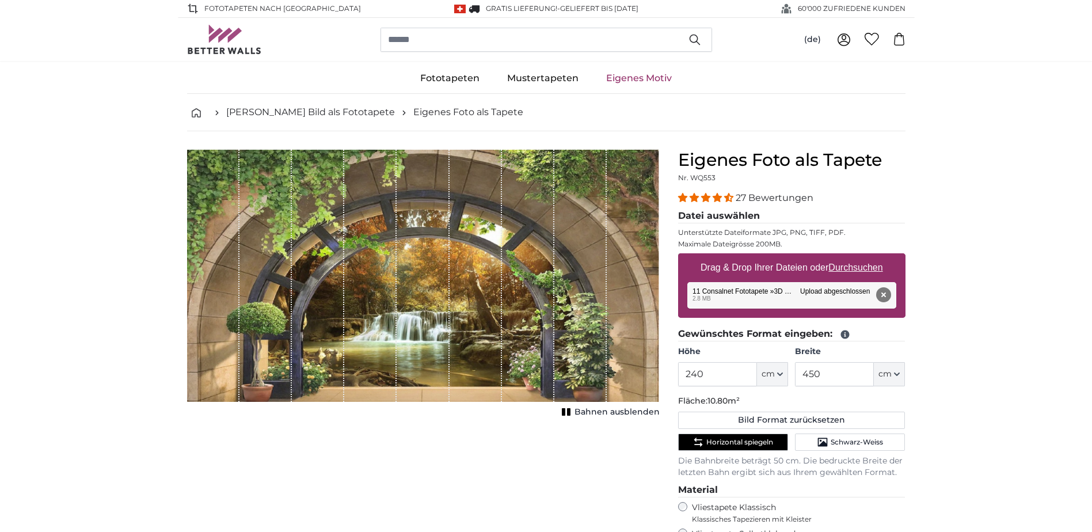
click at [868, 271] on u "Durchsuchen" at bounding box center [855, 267] width 54 height 10
click at [868, 257] on input "Drag & Drop Ihrer Dateien oder Durchsuchen" at bounding box center [791, 254] width 227 height 3
type input "**********"
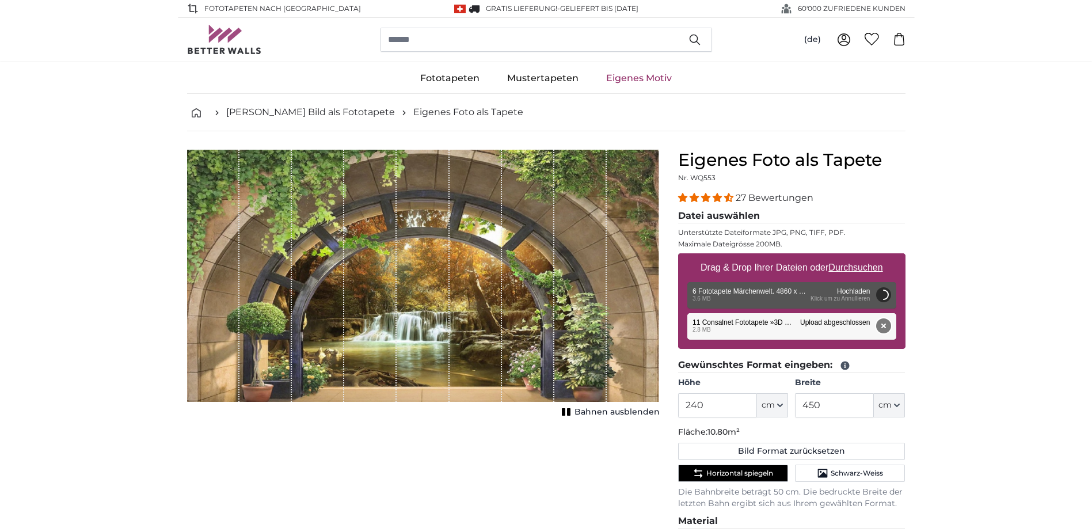
click at [880, 323] on button "Entfernen" at bounding box center [882, 325] width 15 height 15
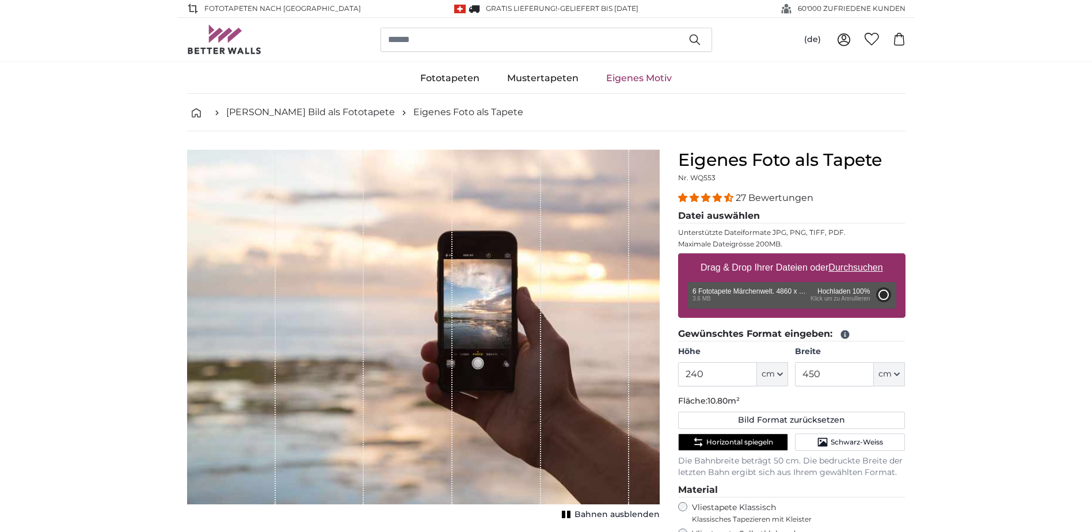
type input "200"
type input "348"
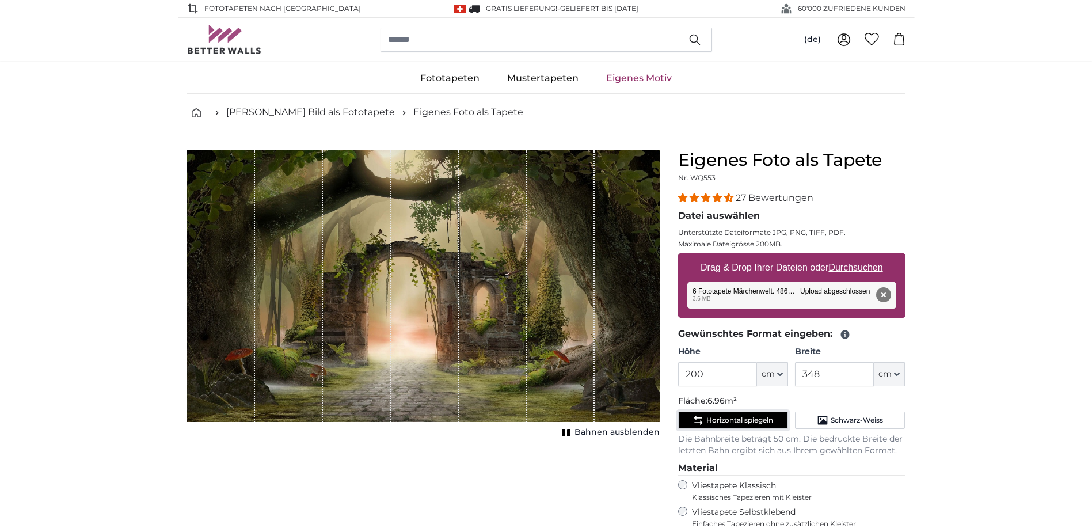
click at [702, 416] on icon "Horizontal spiegeln" at bounding box center [698, 420] width 12 height 12
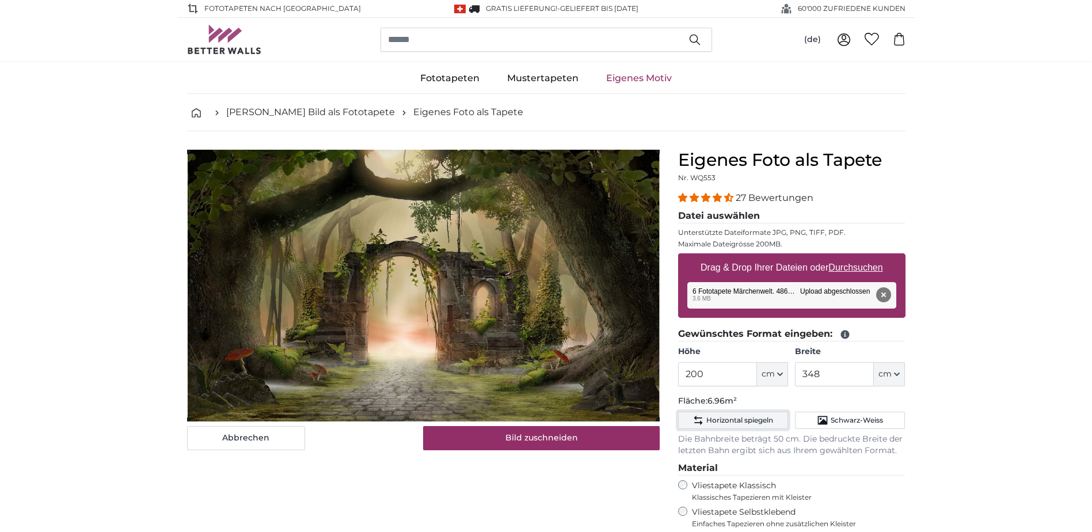
click at [703, 416] on icon "Horizontal spiegeln" at bounding box center [698, 420] width 12 height 12
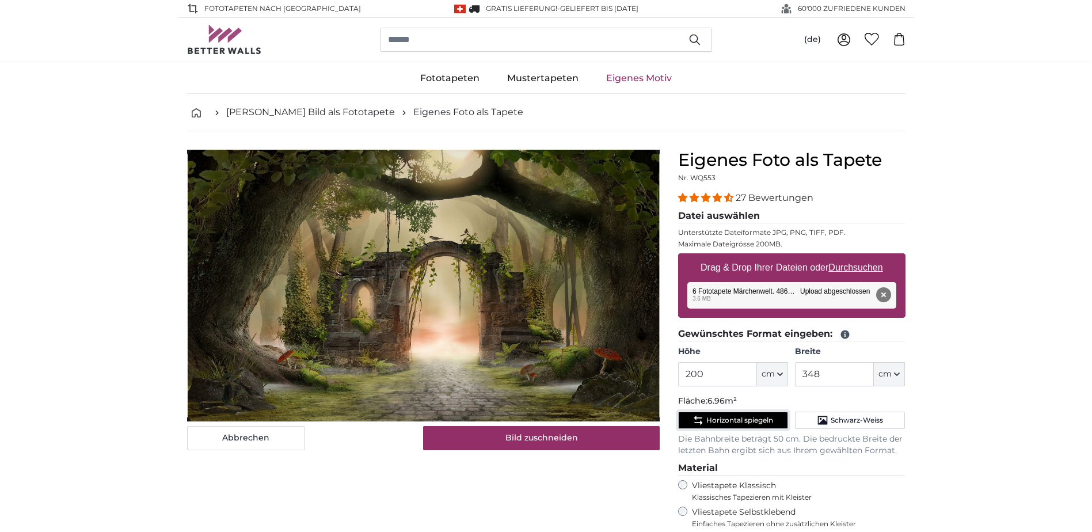
click at [703, 416] on icon "Horizontal spiegeln" at bounding box center [698, 420] width 12 height 12
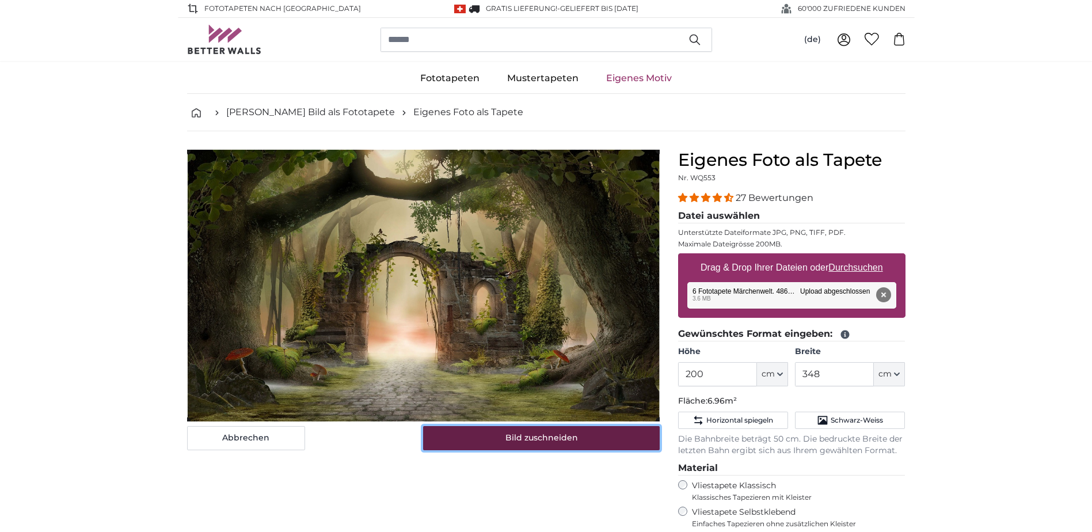
click at [563, 435] on button "Bild zuschneiden" at bounding box center [541, 438] width 237 height 24
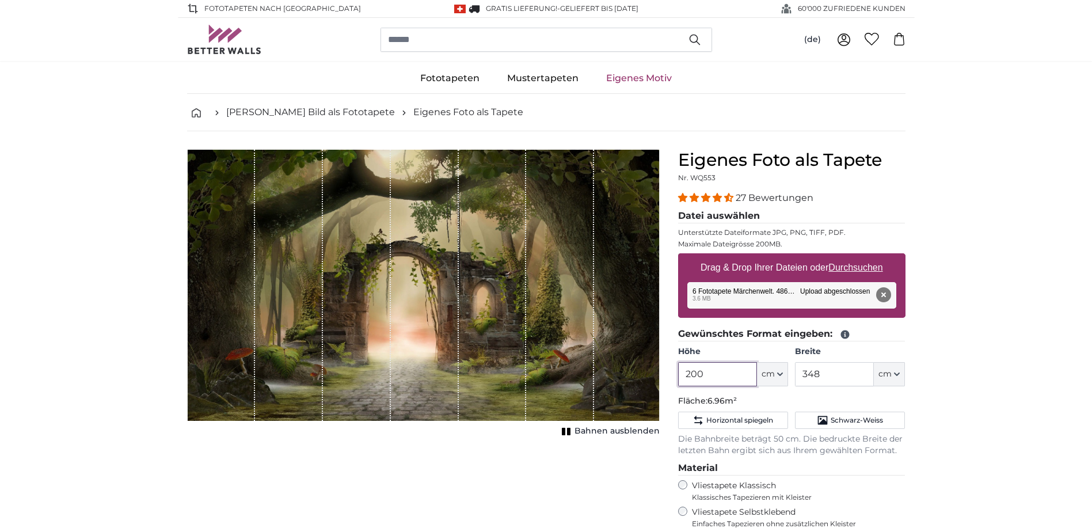
click at [716, 367] on input "200" at bounding box center [717, 374] width 79 height 24
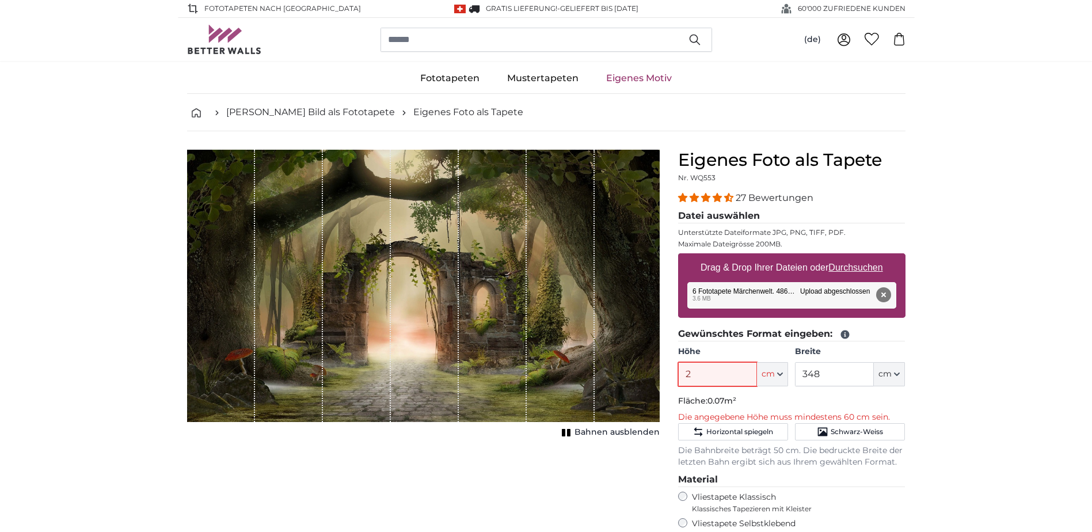
type input "240"
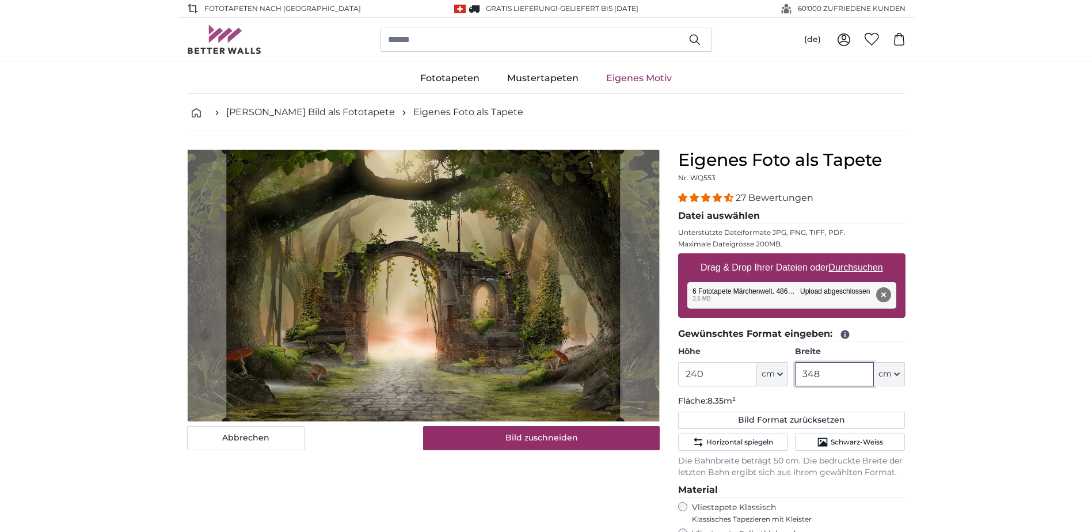
click at [838, 380] on input "348" at bounding box center [834, 374] width 79 height 24
type input "3"
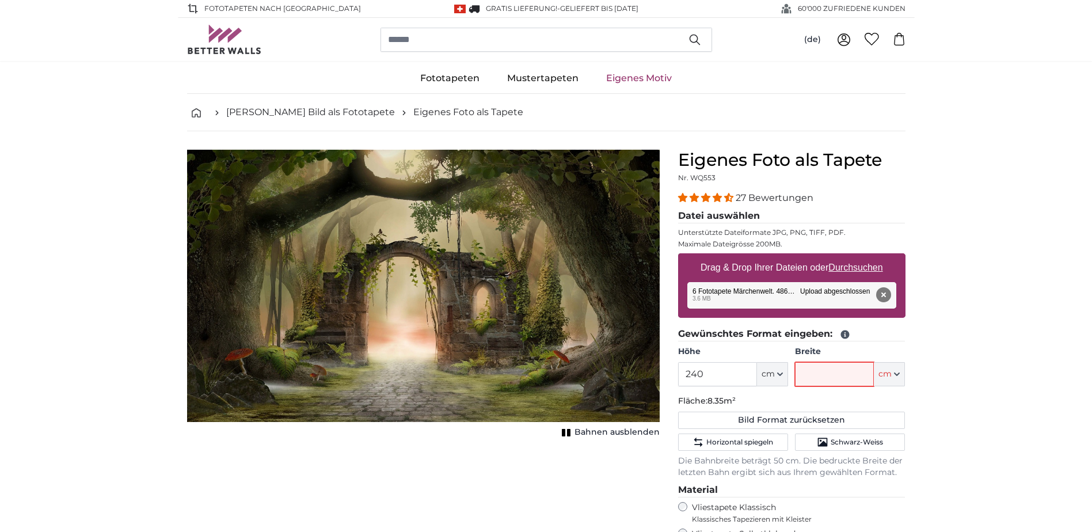
type input "3"
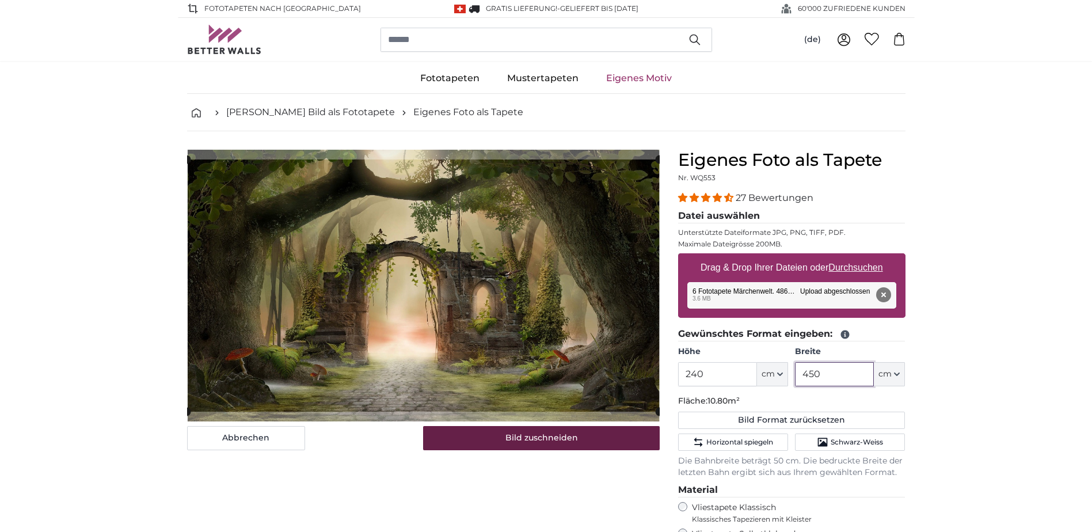
type input "450"
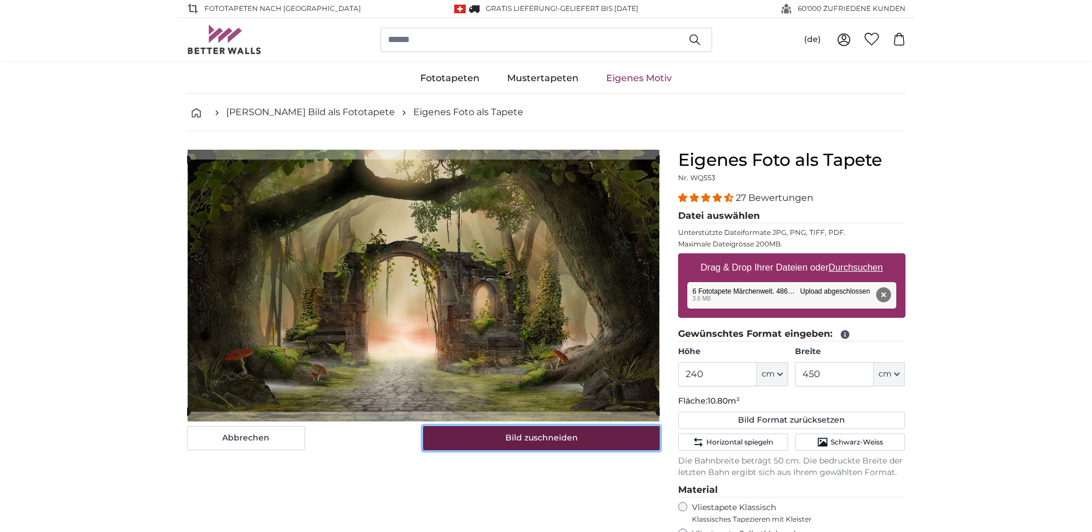
click at [576, 446] on button "Bild zuschneiden" at bounding box center [541, 438] width 237 height 24
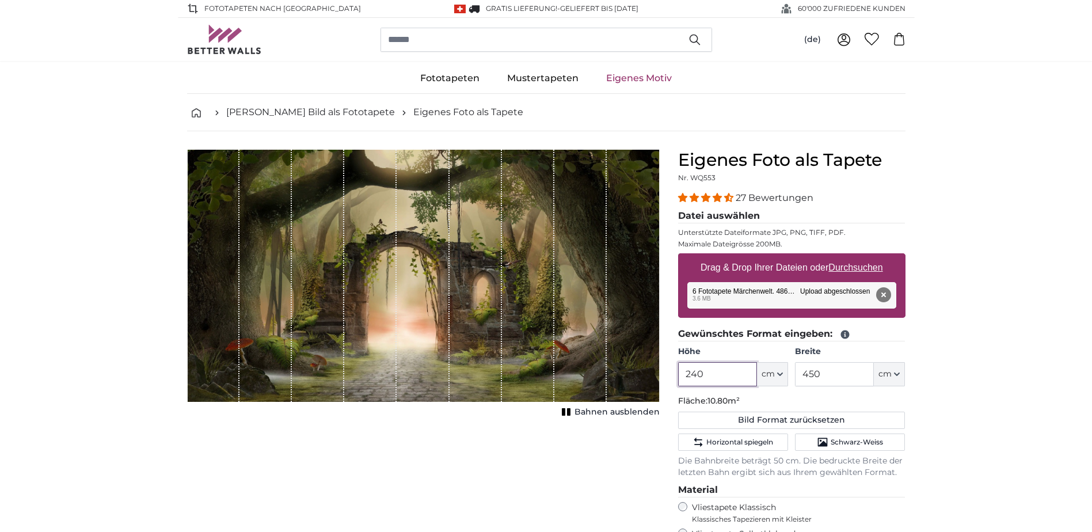
click at [710, 384] on input "240" at bounding box center [717, 374] width 79 height 24
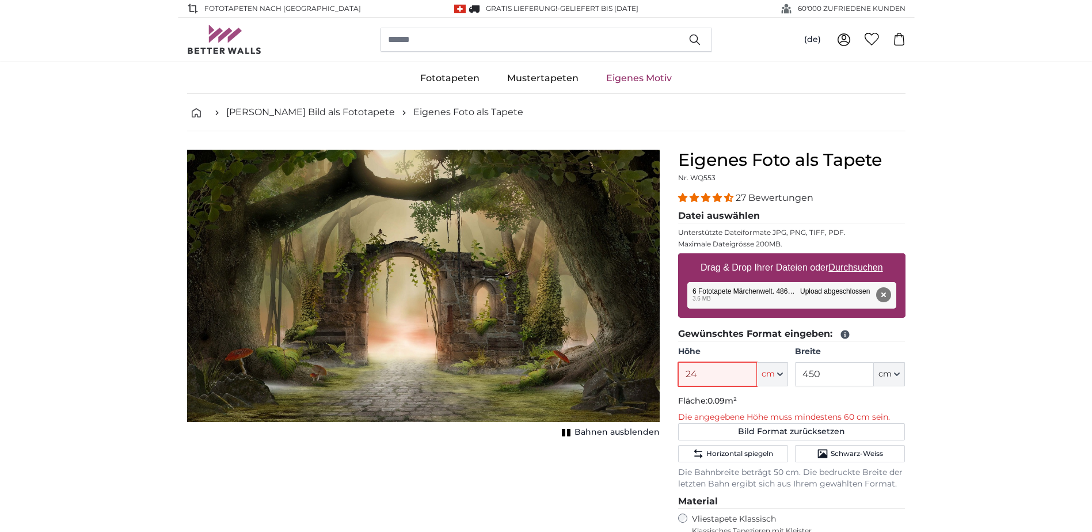
type input "240"
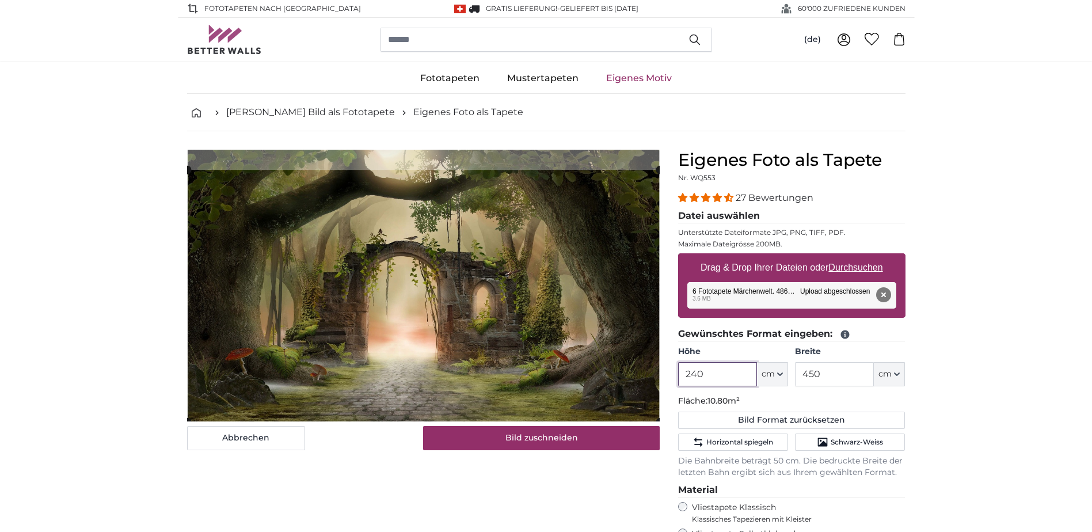
click at [498, 348] on cropper-handle at bounding box center [423, 296] width 472 height 252
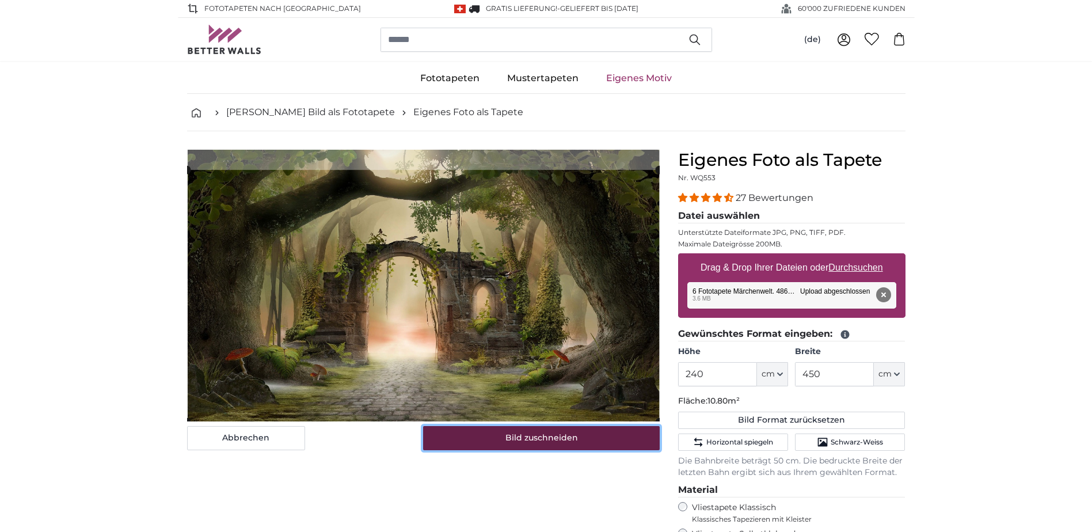
click at [577, 438] on button "Bild zuschneiden" at bounding box center [541, 438] width 237 height 24
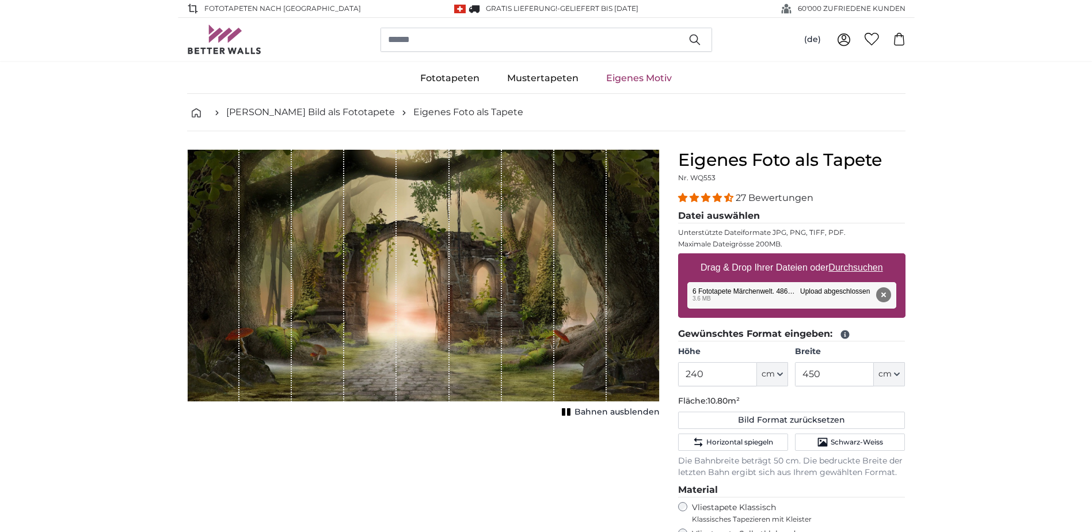
click at [615, 414] on span "Bahnen ausblenden" at bounding box center [616, 412] width 85 height 12
click at [615, 414] on span "Bahnen einblenden" at bounding box center [617, 412] width 85 height 12
click at [725, 440] on span "Horizontal spiegeln" at bounding box center [739, 441] width 67 height 9
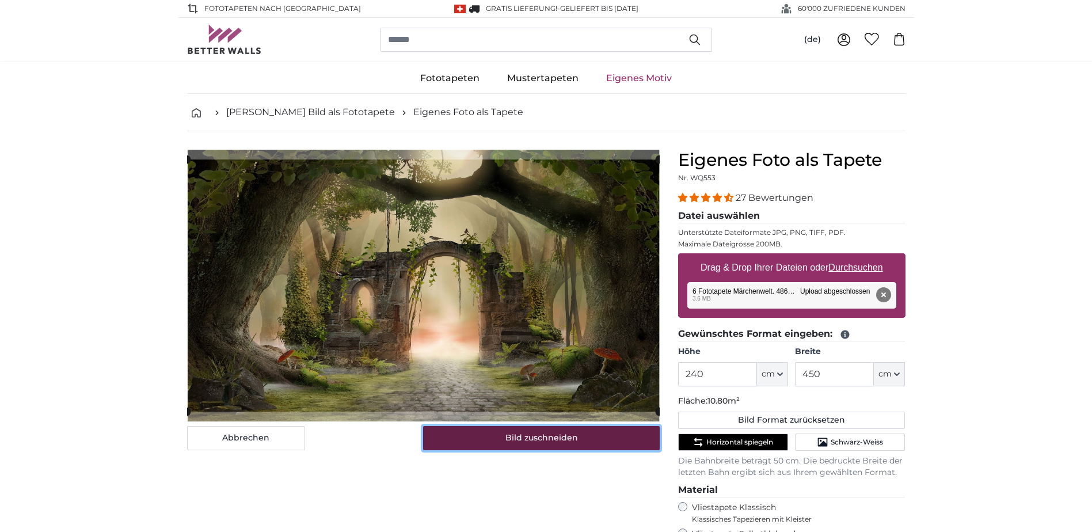
click at [570, 432] on button "Bild zuschneiden" at bounding box center [541, 438] width 237 height 24
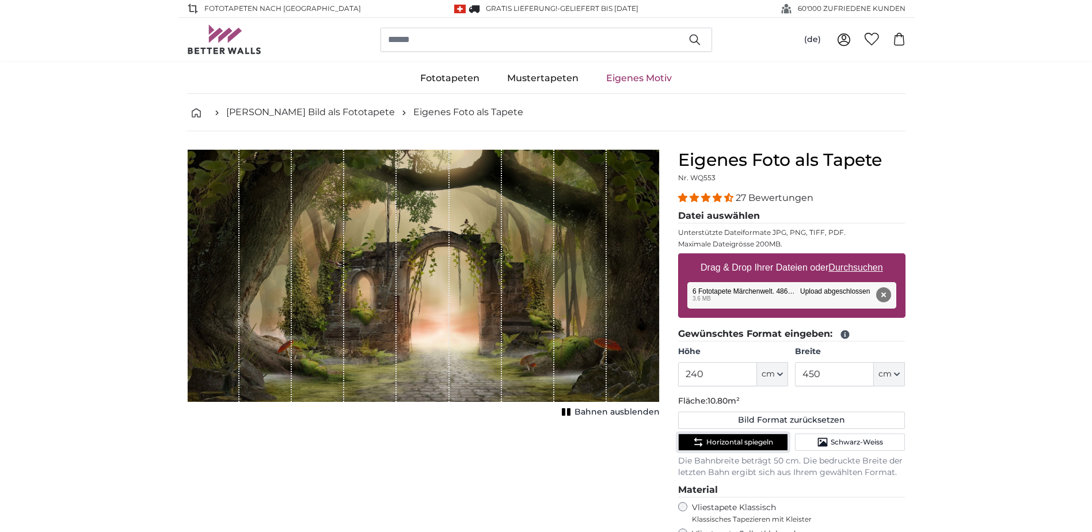
click at [722, 447] on button "Horizontal spiegeln" at bounding box center [733, 441] width 110 height 17
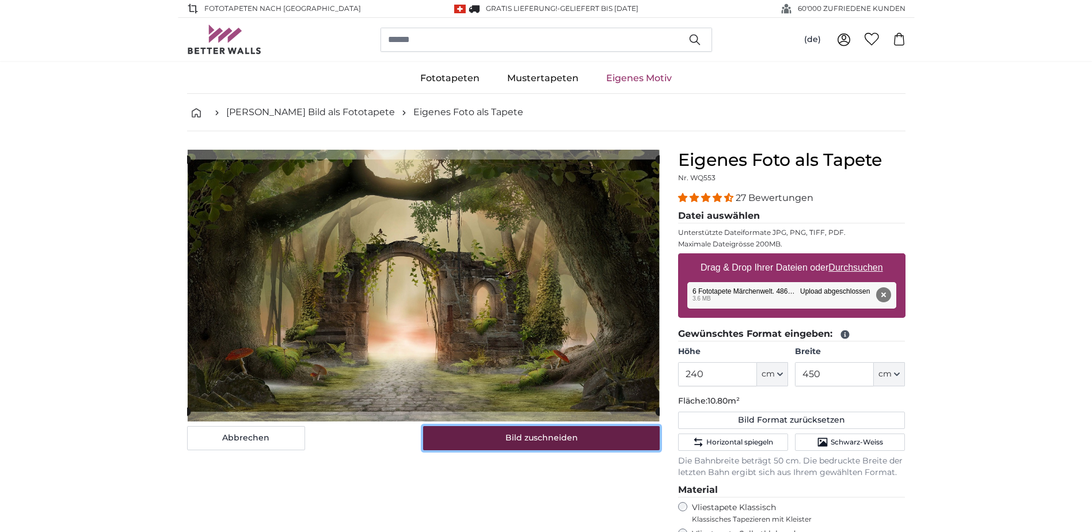
click at [600, 434] on button "Bild zuschneiden" at bounding box center [541, 438] width 237 height 24
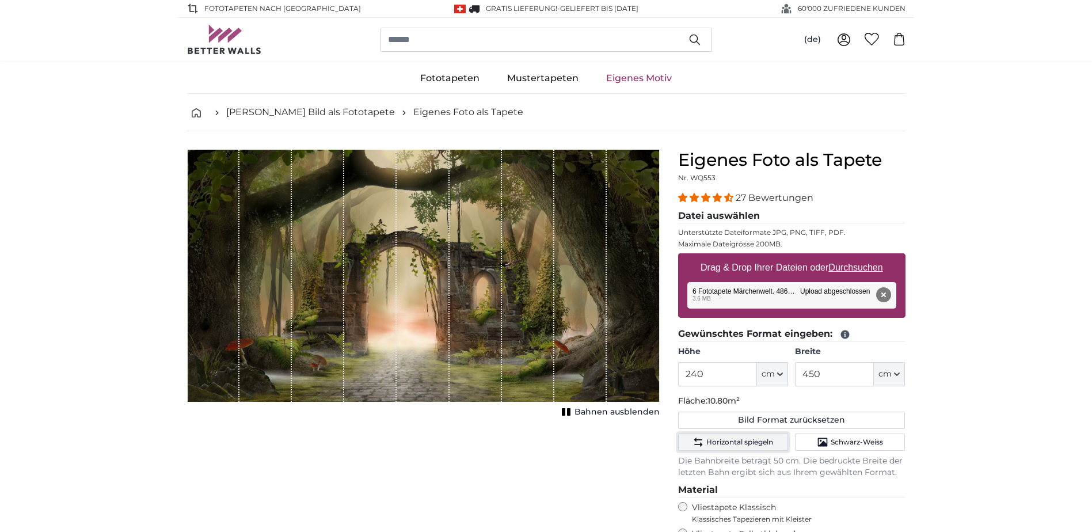
click at [757, 443] on span "Horizontal spiegeln" at bounding box center [739, 441] width 67 height 9
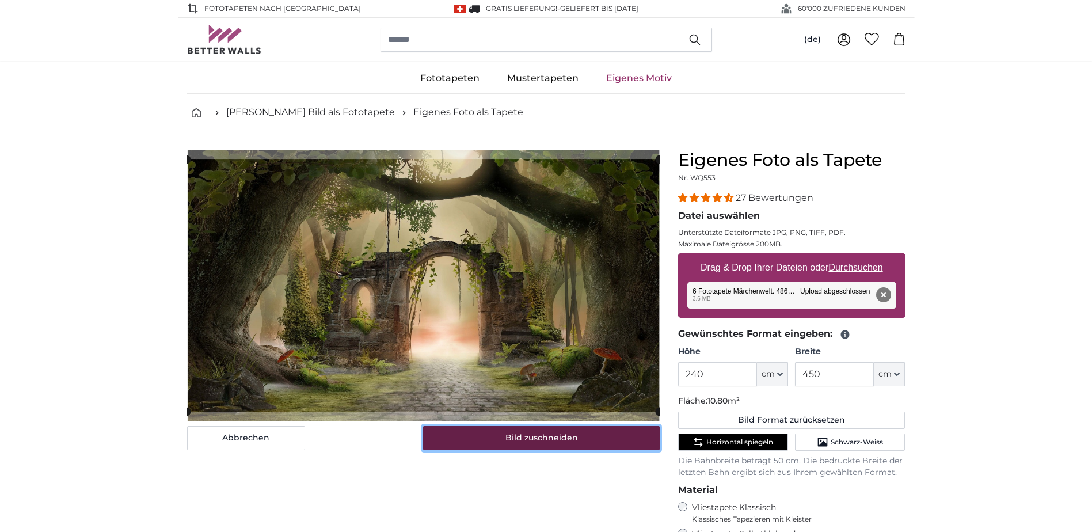
click at [590, 442] on button "Bild zuschneiden" at bounding box center [541, 438] width 237 height 24
